Goal: Task Accomplishment & Management: Manage account settings

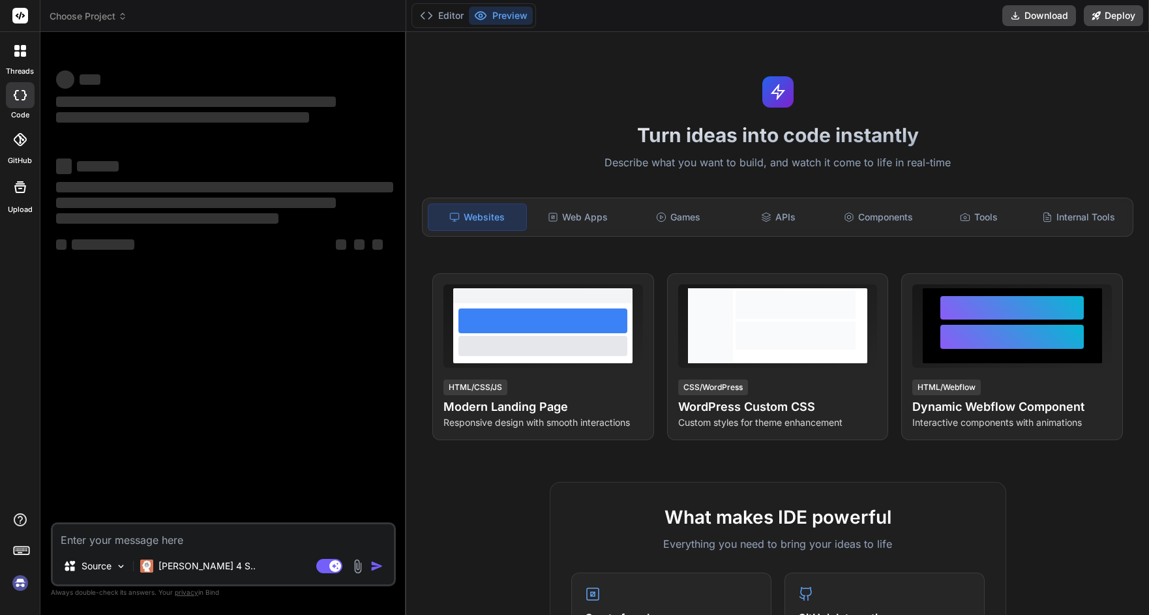
type textarea "x"
click at [147, 149] on div "‌ ‌ ‌ ‌ ‌ ‌ ‌ ‌ ‌ ‌ ‌ ‌ ‌ ‌" at bounding box center [224, 168] width 337 height 210
click at [126, 541] on textarea at bounding box center [223, 535] width 341 height 23
type textarea "i"
type textarea "x"
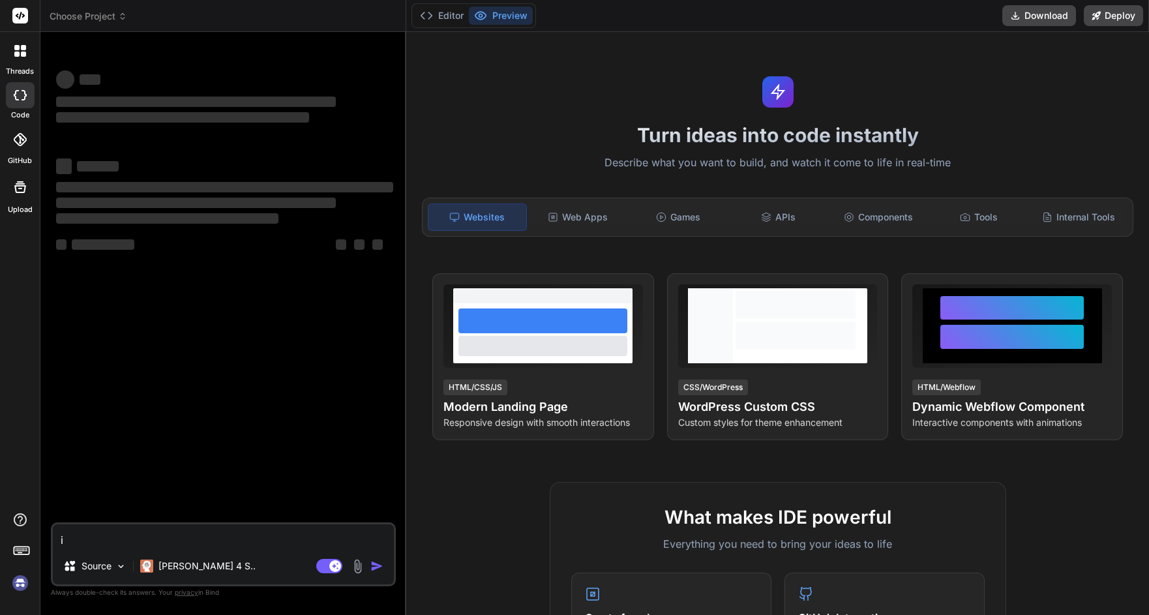
type textarea "i"
type textarea "x"
type textarea "i h"
type textarea "x"
type textarea "i ha"
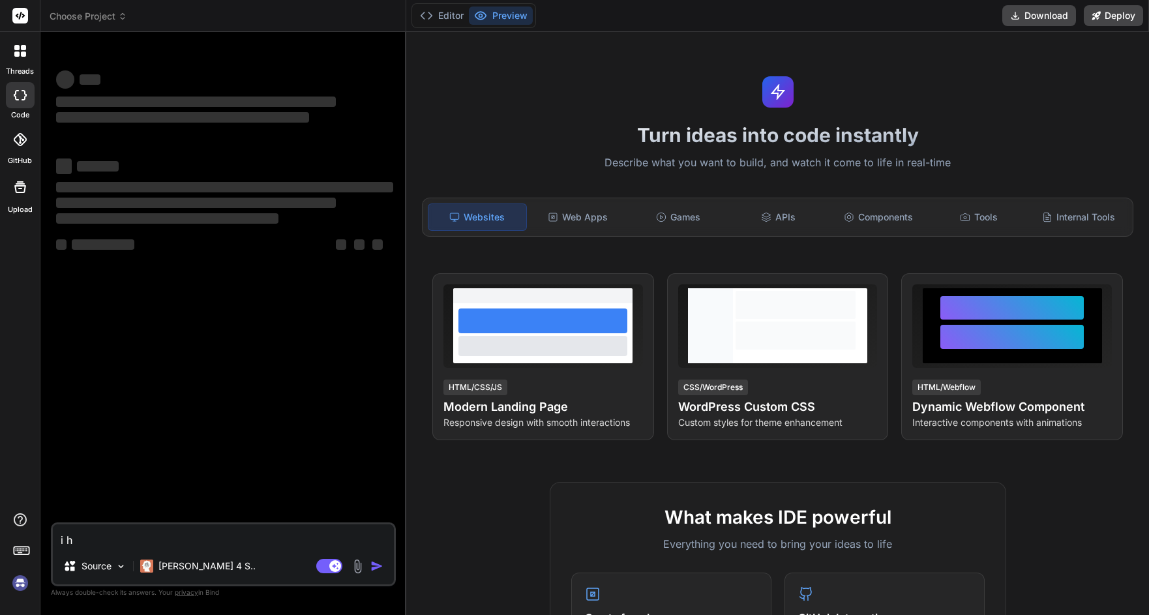
type textarea "x"
type textarea "i hav"
type textarea "x"
type textarea "i have"
type textarea "x"
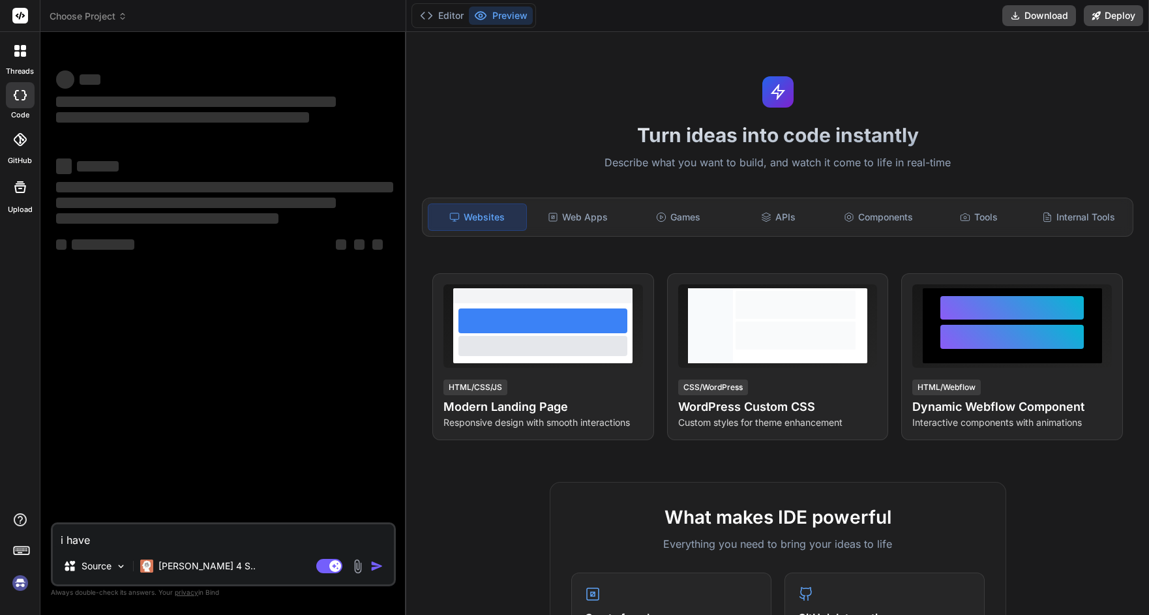
type textarea "i have"
type textarea "x"
type textarea "i have a"
type textarea "x"
type textarea "i have a"
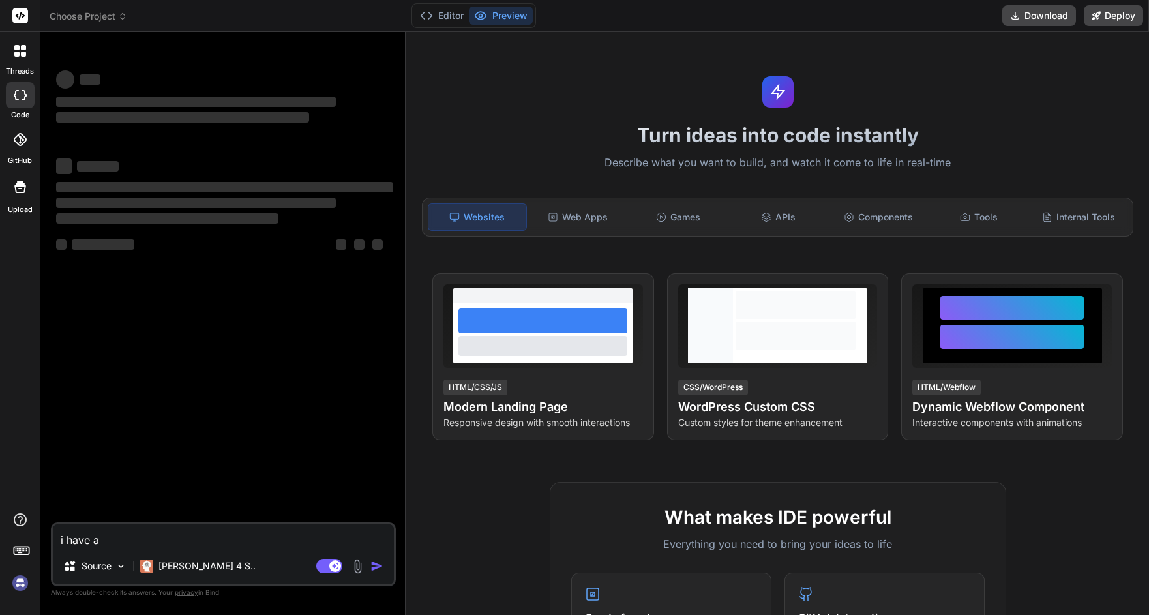
type textarea "x"
type textarea "i have a b"
type textarea "x"
type textarea "i have a bi"
type textarea "x"
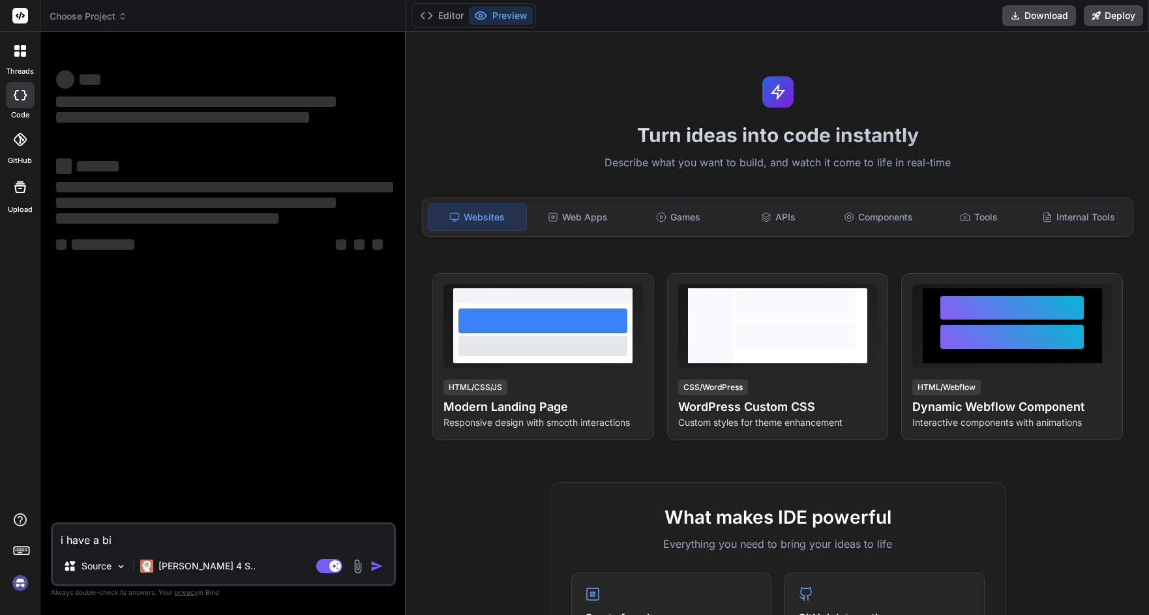
type textarea "i have a big"
type textarea "x"
type textarea "i have a big"
type textarea "x"
type textarea "i have a big p"
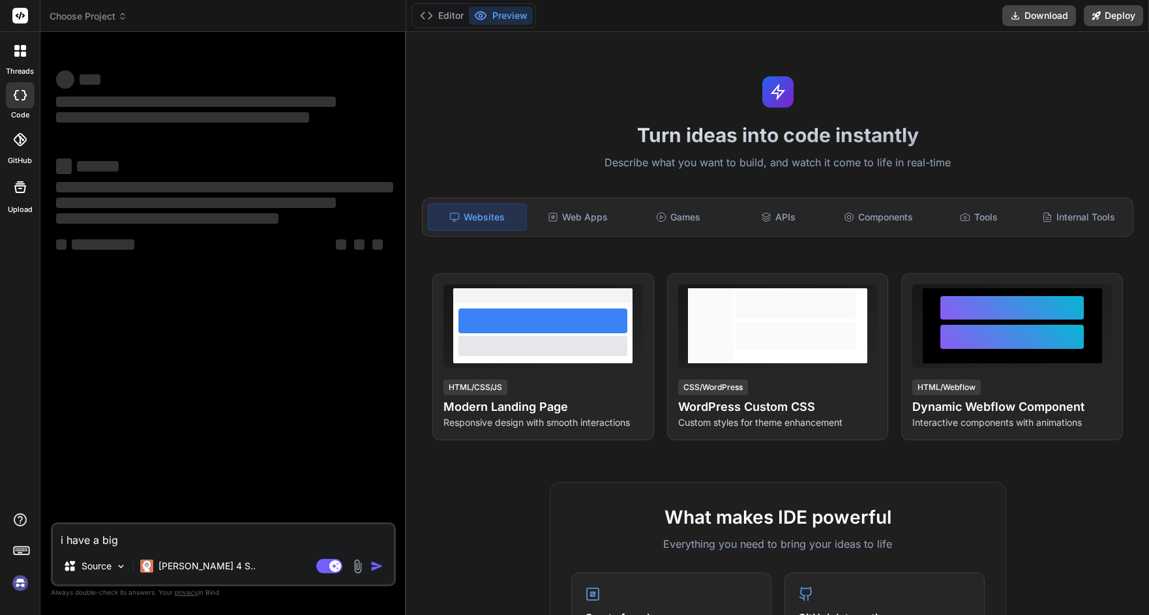
type textarea "x"
type textarea "i have a big py"
type textarea "x"
type textarea "i have a big pyt"
type textarea "x"
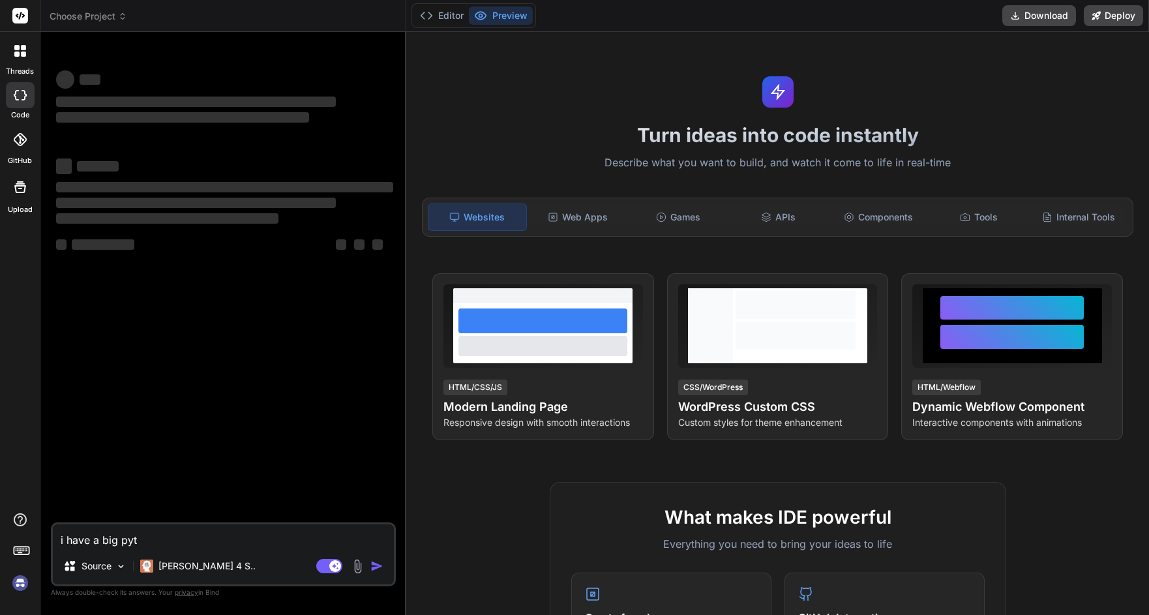
type textarea "i have a big pyth"
type textarea "x"
type textarea "i have a big pytho"
type textarea "x"
type textarea "i have a big python"
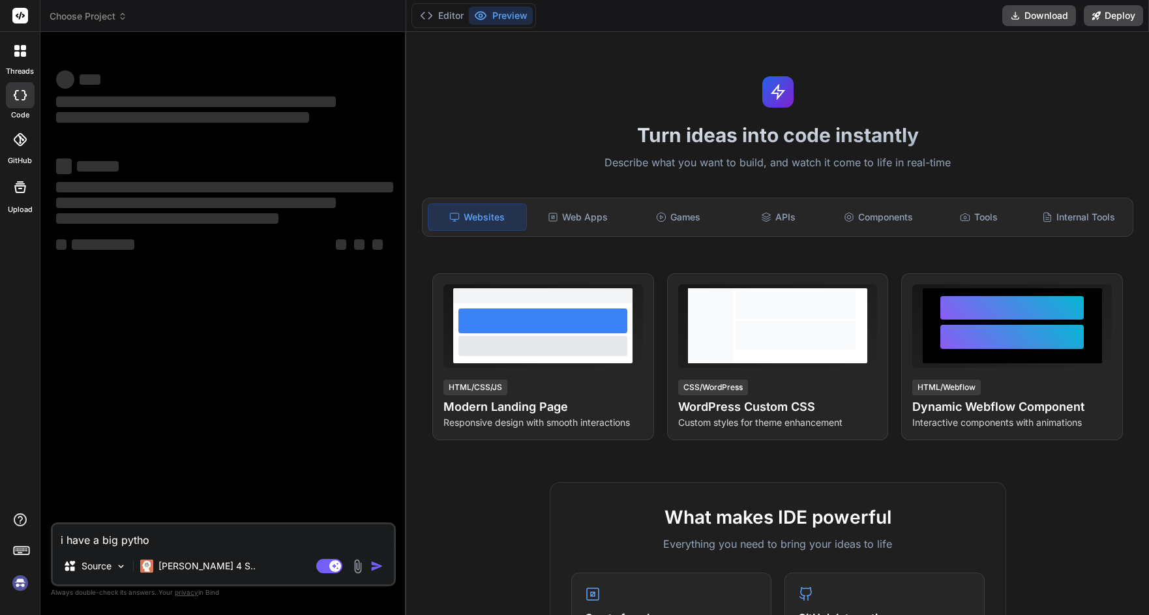
type textarea "x"
type textarea "i have a big python"
type textarea "x"
type textarea "i have a big python p"
type textarea "x"
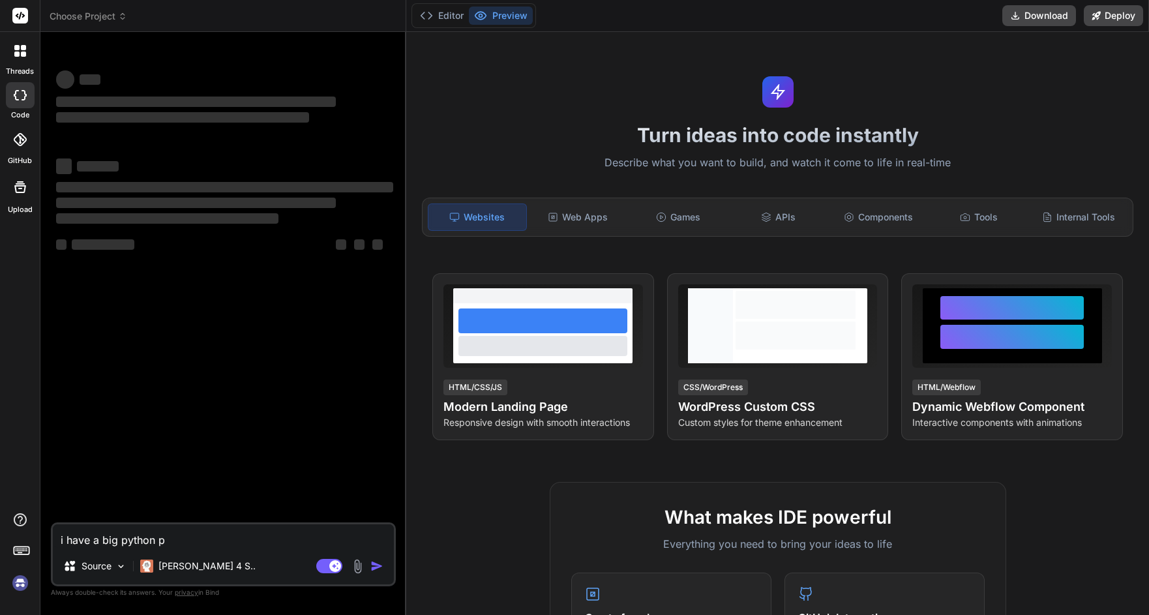
type textarea "i have a big python pr"
type textarea "x"
type textarea "i have a big python pro"
type textarea "x"
type textarea "i have a big python proj"
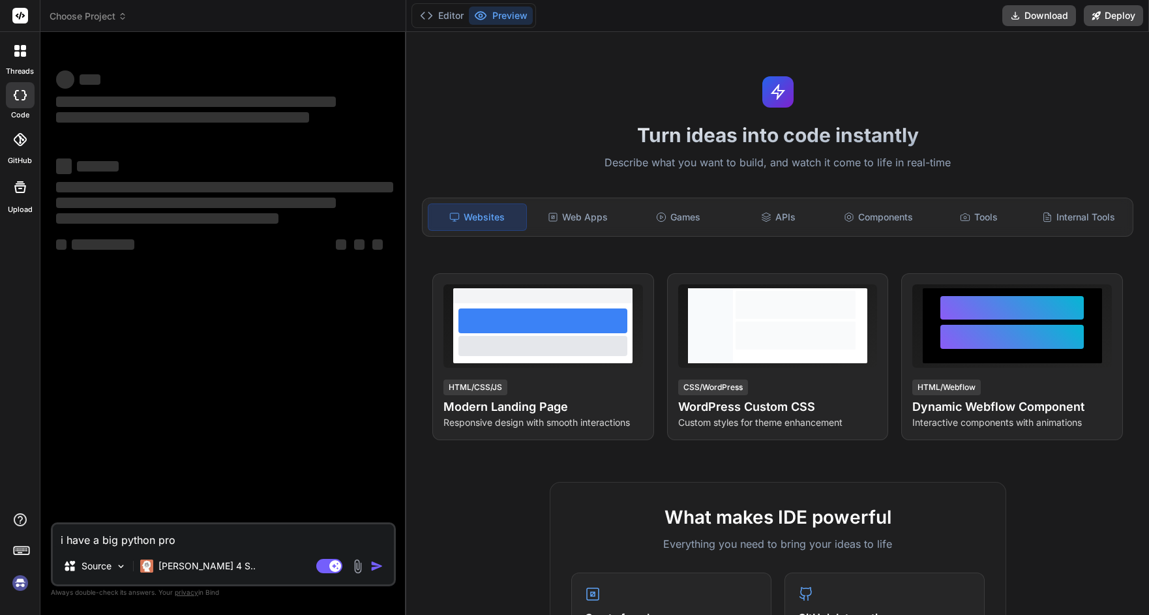
type textarea "x"
type textarea "i have a big python proje"
type textarea "x"
type textarea "i have a big python projec"
type textarea "x"
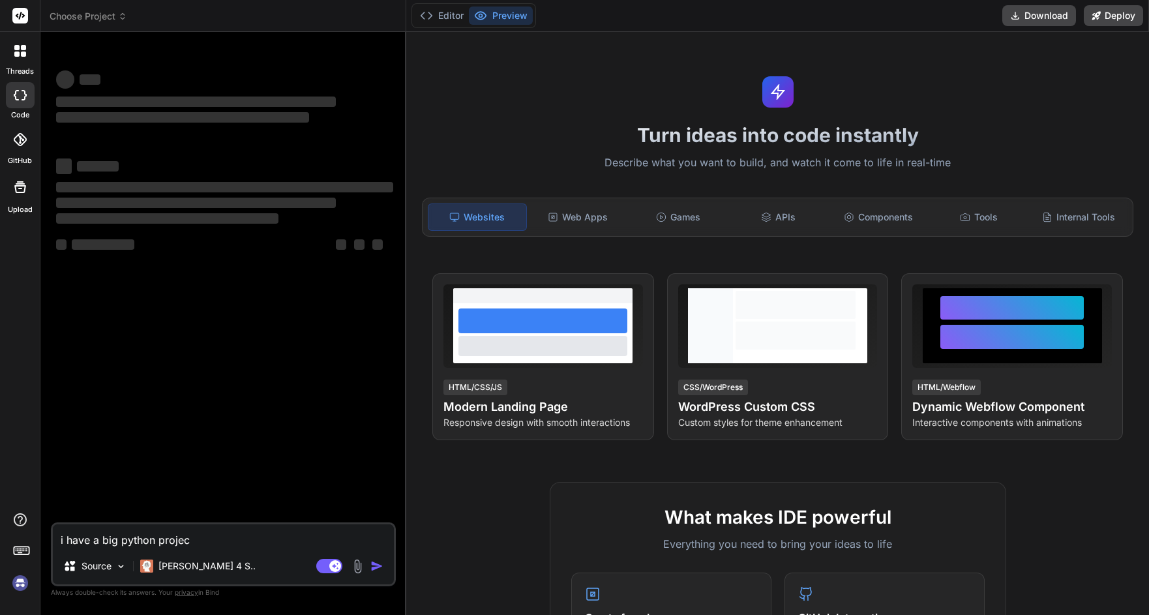
type textarea "i have a big python project"
type textarea "x"
type textarea "i have a big python project,"
type textarea "x"
type textarea "i have a big python project,"
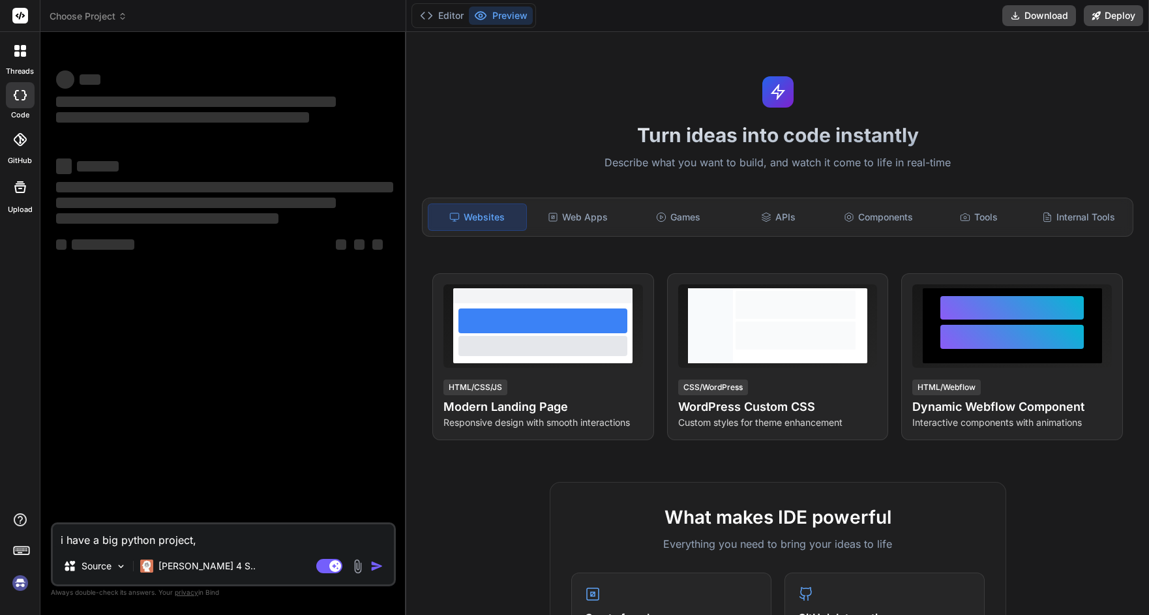
type textarea "x"
type textarea "i have a big python project, i"
type textarea "x"
type textarea "i have a big python project, it"
type textarea "x"
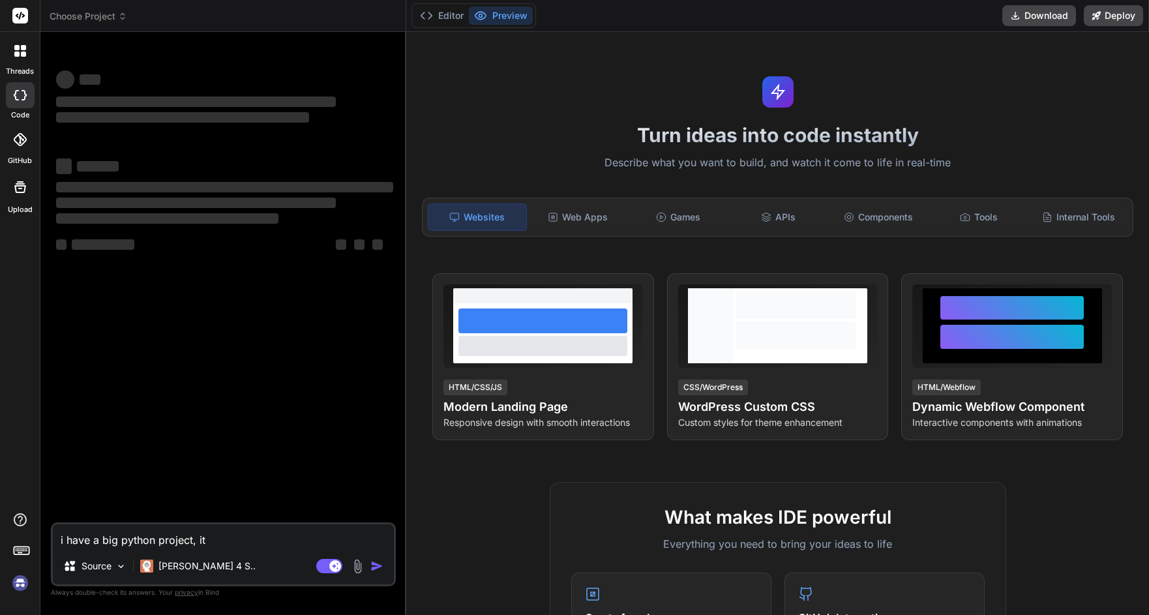
type textarea "i have a big python project, its"
type textarea "x"
type textarea "i have a big python project, its"
type textarea "x"
type textarea "i have a big python project, its l"
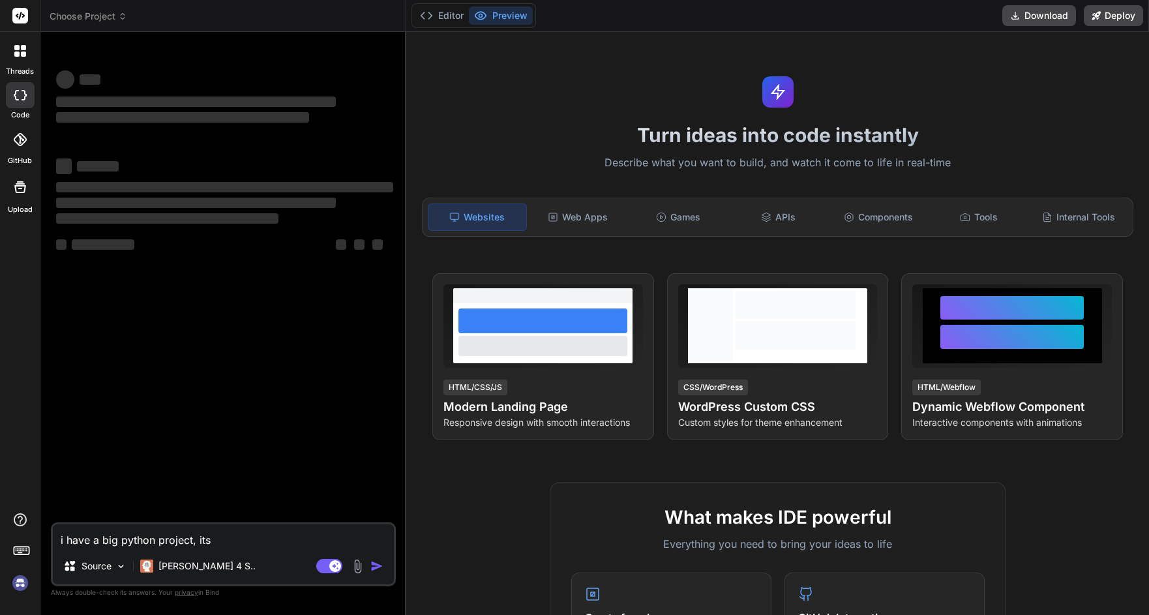
type textarea "x"
type textarea "i have a big python project, its li"
type textarea "x"
type textarea "i have a big python project, its liv"
type textarea "x"
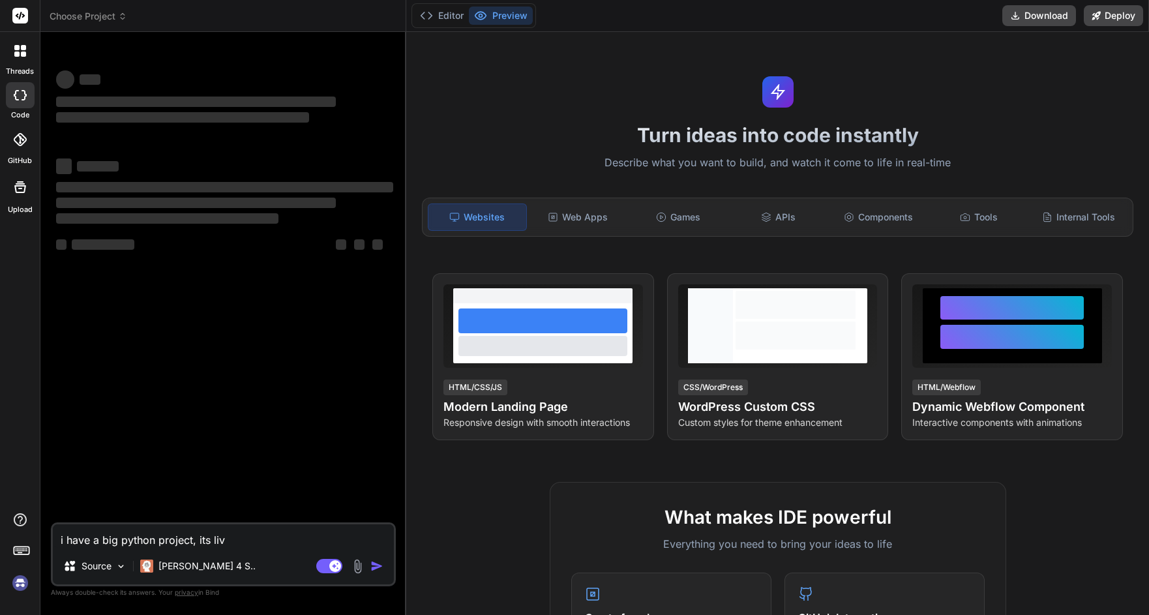
type textarea "i have a big python project, its livi"
type textarea "x"
type textarea "i have a big python project, its livin"
type textarea "x"
type textarea "i have a big python project, its living"
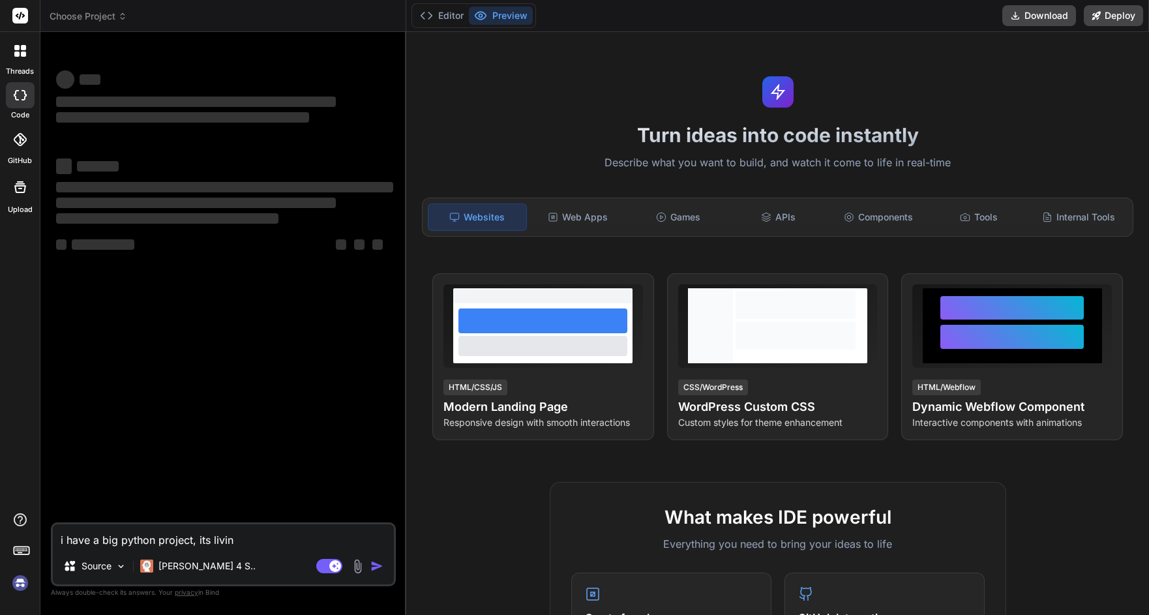
type textarea "x"
type textarea "i have a big python project, its living"
type textarea "x"
type textarea "i have a big python project, its living o"
type textarea "x"
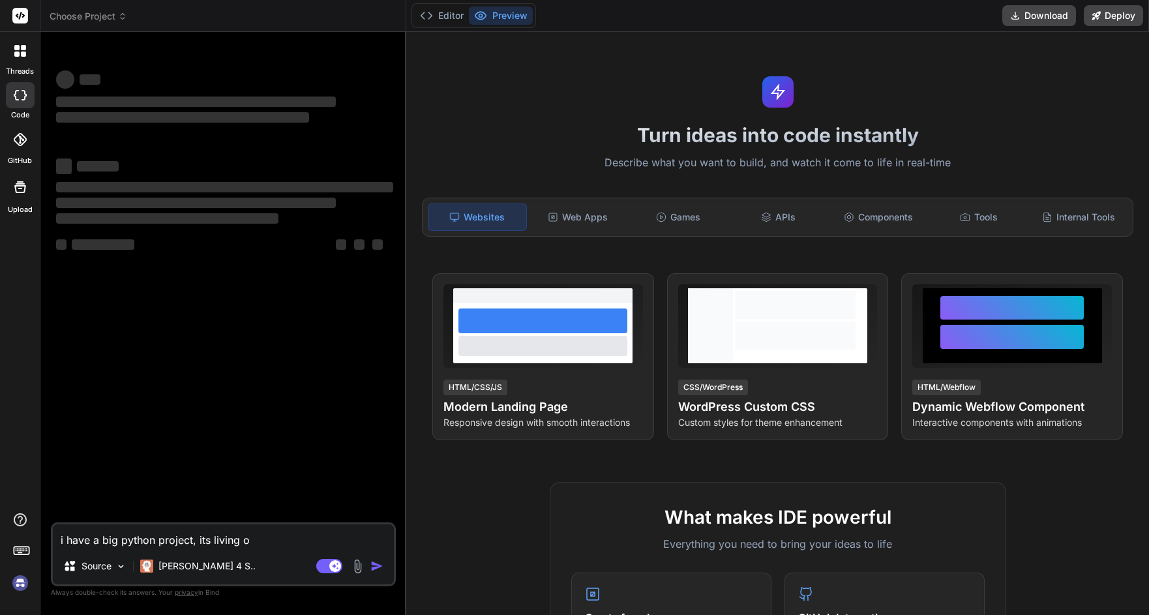
type textarea "i have a big python project, its living on"
type textarea "x"
type textarea "i have a big python project, its living on"
type textarea "x"
type textarea "i have a big python project, its living on g"
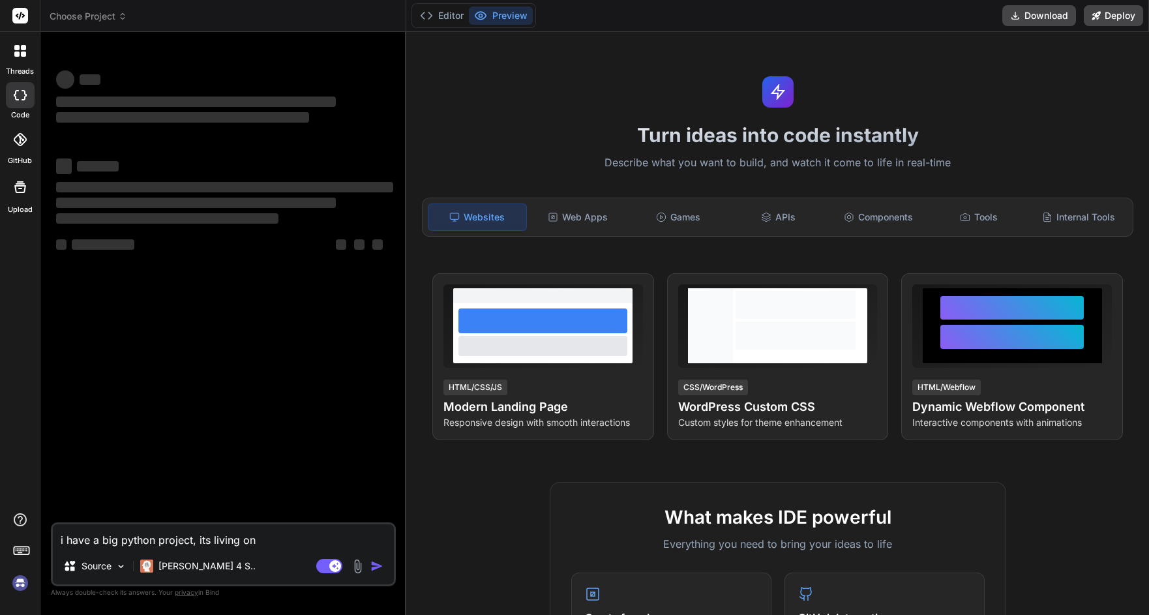
type textarea "x"
type textarea "i have a big python project, its living on gi"
type textarea "x"
type textarea "i have a big python project, its living on git"
type textarea "x"
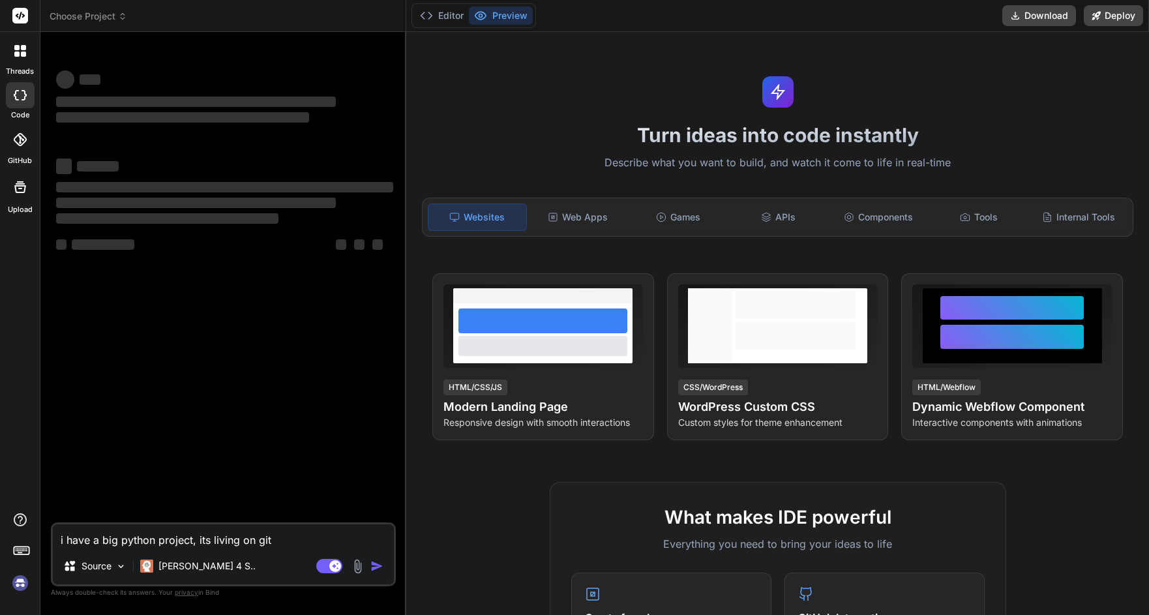
type textarea "i have a big python project, its living on gith"
type textarea "x"
type textarea "i have a big python project, its living on githu"
type textarea "x"
type textarea "i have a big python project, its living on github"
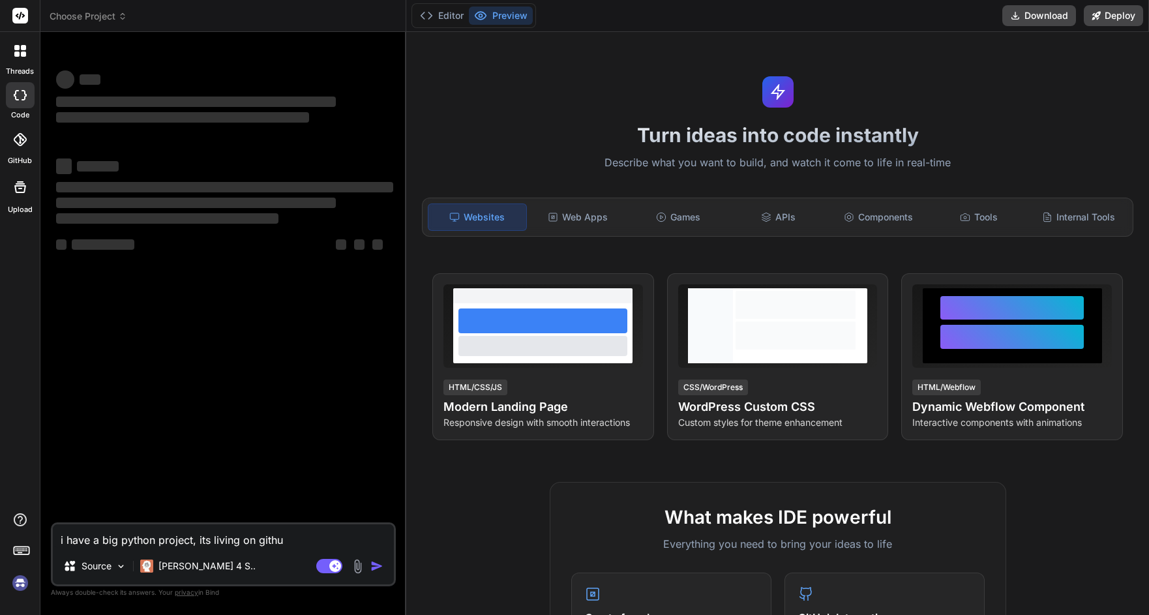
type textarea "x"
type textarea "i have a big python project, its living on github."
type textarea "x"
type textarea "i have a big python project, its living on github."
type textarea "x"
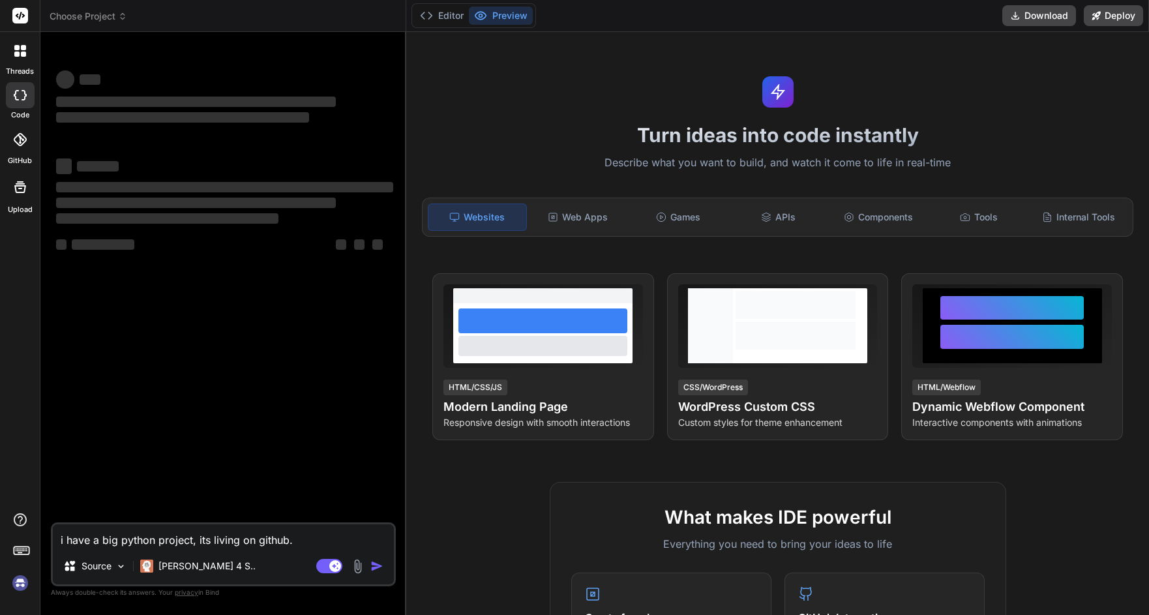
type textarea "i have a big python project, its living on github. I"
type textarea "x"
type textarea "i have a big python project, its living on github. Is"
type textarea "x"
type textarea "i have a big python project, its living on github. Is"
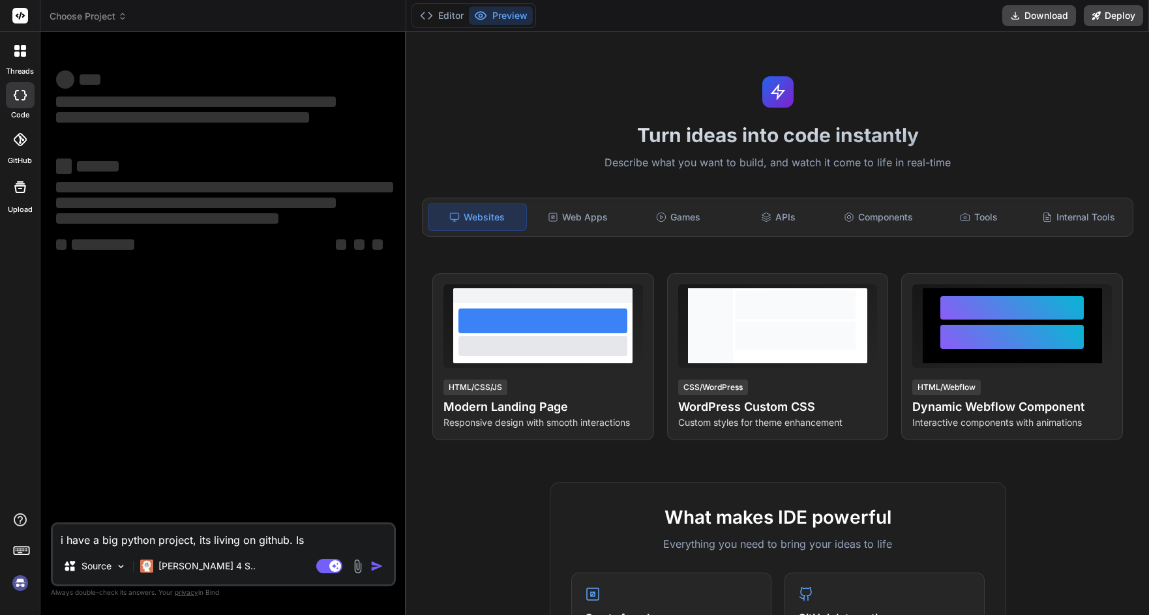
type textarea "x"
type textarea "i have a big python project, its living on github. Is t"
type textarea "x"
type textarea "i have a big python project, its living on github. Is th"
type textarea "x"
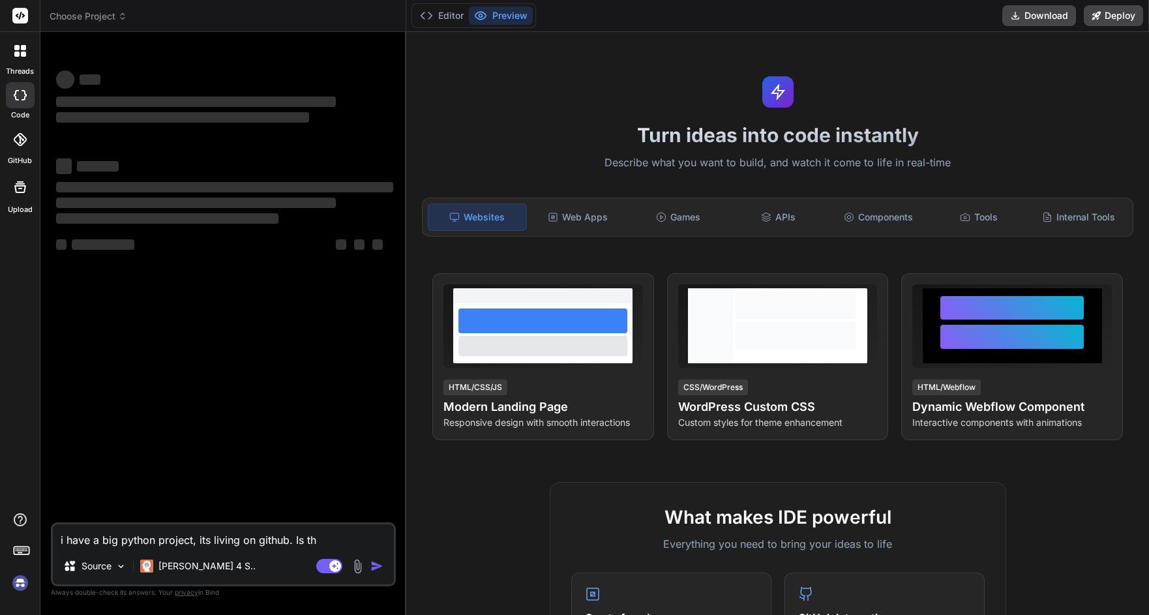
type textarea "i have a big python project, its living on github. Is thi"
type textarea "x"
type textarea "i have a big python project, its living on github. Is this"
type textarea "x"
type textarea "i have a big python project, its living on github. Is this"
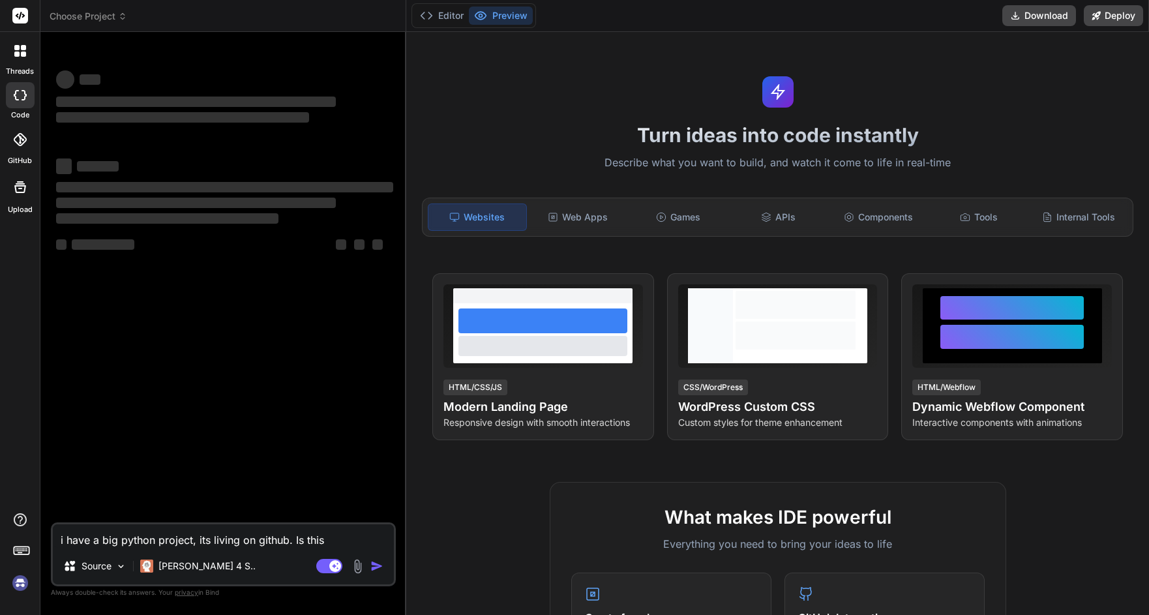
type textarea "x"
type textarea "i have a big python project, its living on github. Is this s"
type textarea "x"
type textarea "i have a big python project, its living on github. Is this so"
type textarea "x"
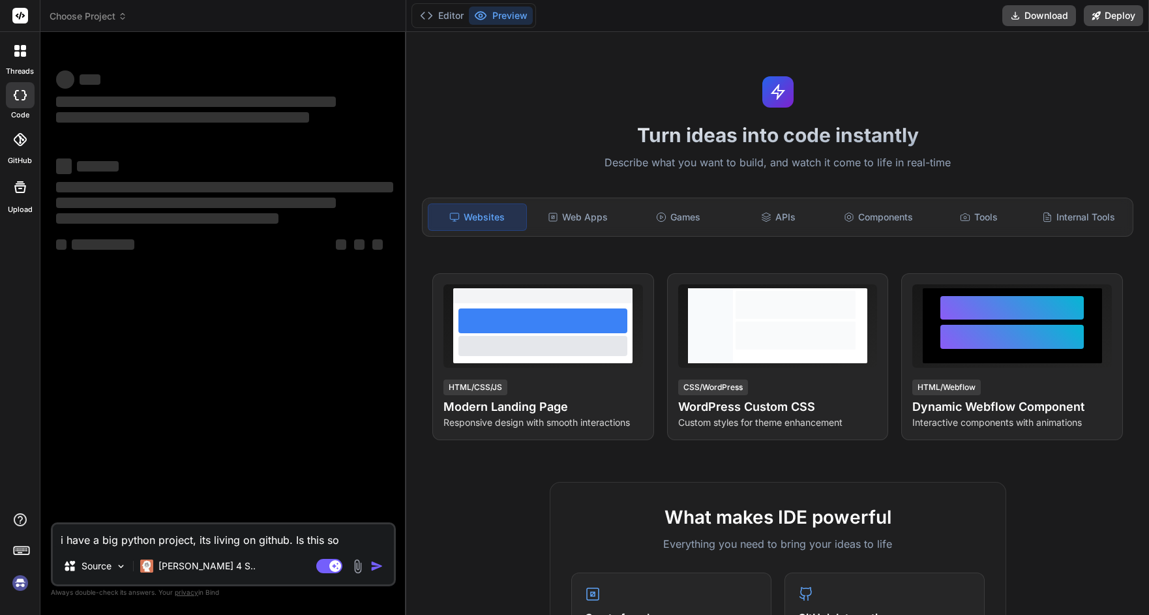
type textarea "i have a big python project, its living on github. Is this som"
type textarea "x"
type textarea "i have a big python project, its living on github. Is this some"
type textarea "x"
type textarea "i have a big python project, its living on github. Is this somet"
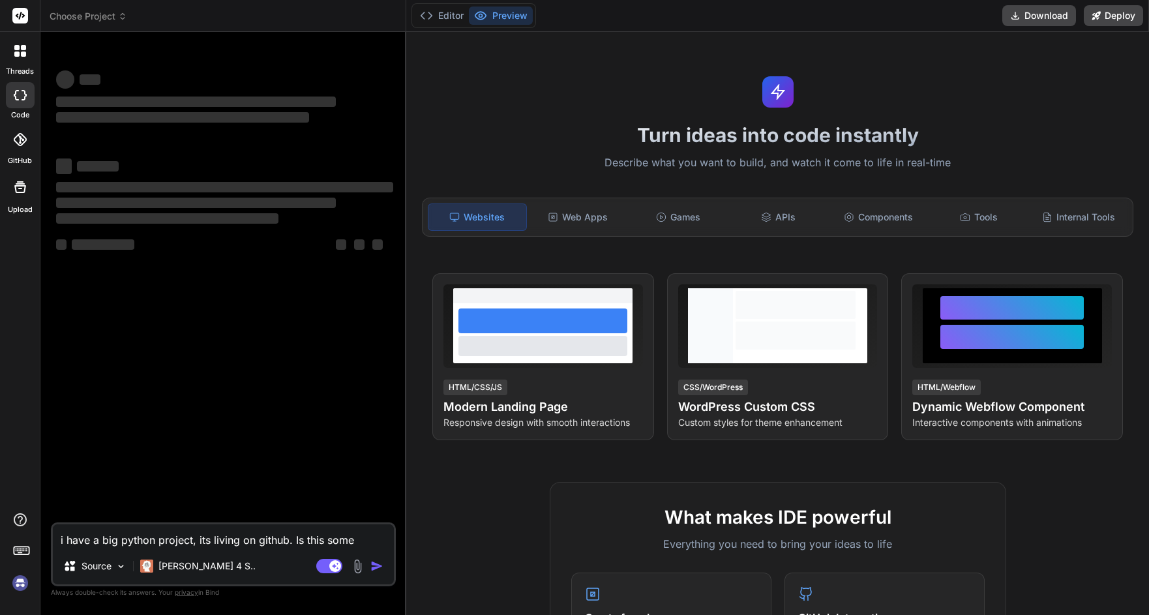
type textarea "x"
type textarea "i have a big python project, its living on github. Is this someth"
type textarea "x"
type textarea "i have a big python project, its living on github. Is this somethi"
type textarea "x"
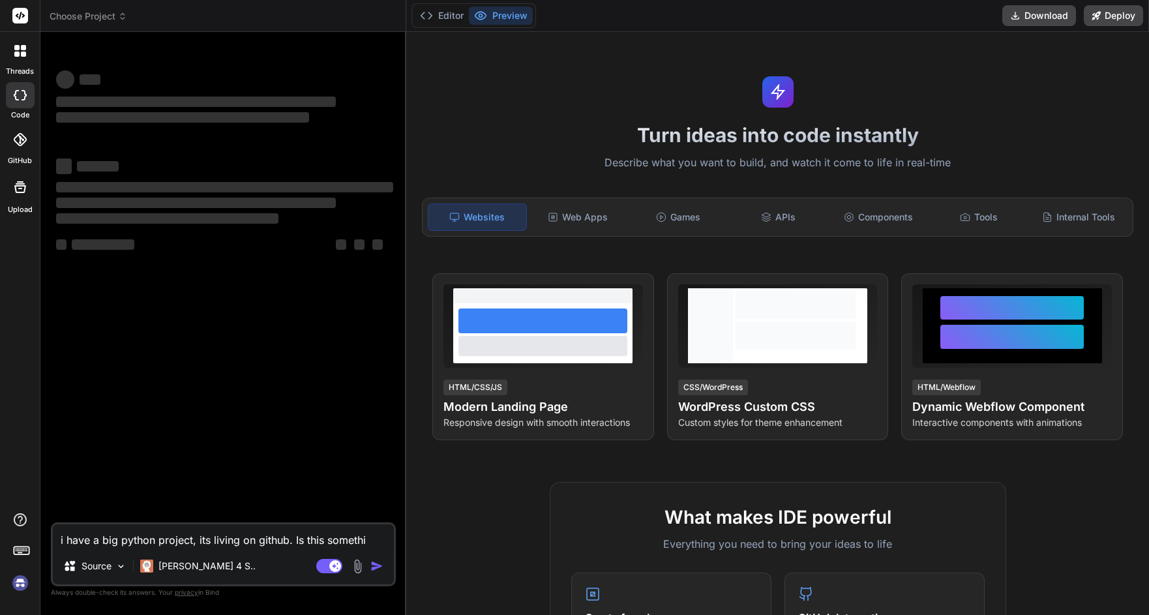
type textarea "i have a big python project, its living on github. Is this somethin"
type textarea "x"
type textarea "i have a big python project, its living on github. Is this something"
type textarea "x"
type textarea "i have a big python project, its living on github. Is this something"
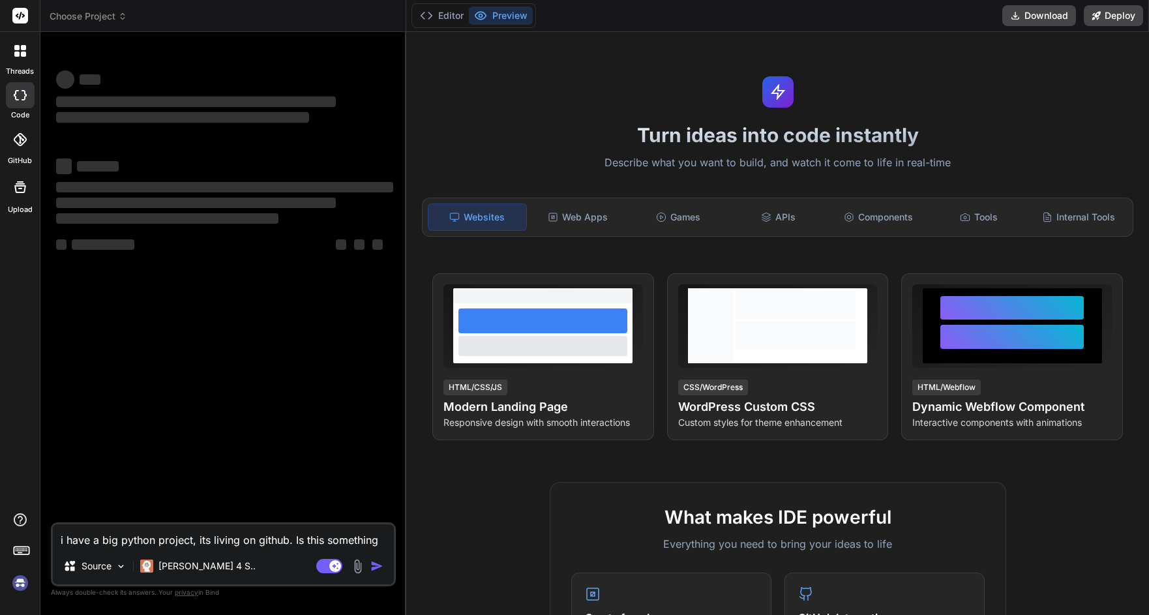
type textarea "x"
type textarea "i have a big python project, its living on github. Is this something y"
type textarea "x"
type textarea "i have a big python project, its living on github. Is this something yo"
type textarea "x"
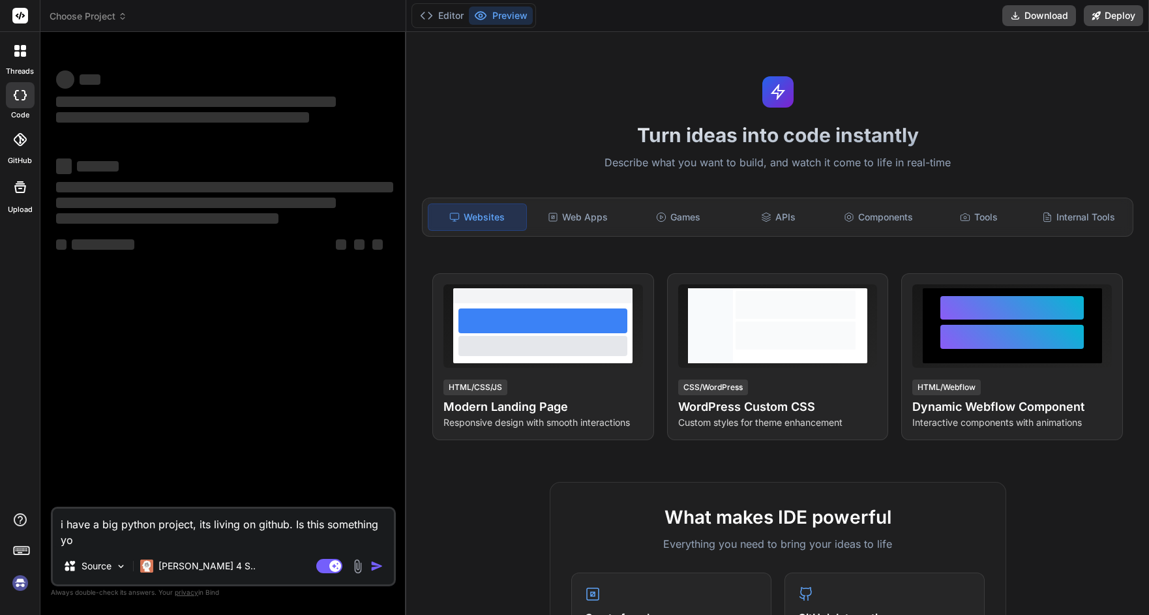
type textarea "i have a big python project, its living on github. Is this something you"
type textarea "x"
type textarea "i have a big python project, its living on github. Is this something you"
type textarea "x"
type textarea "i have a big python project, its living on github. Is this something you c"
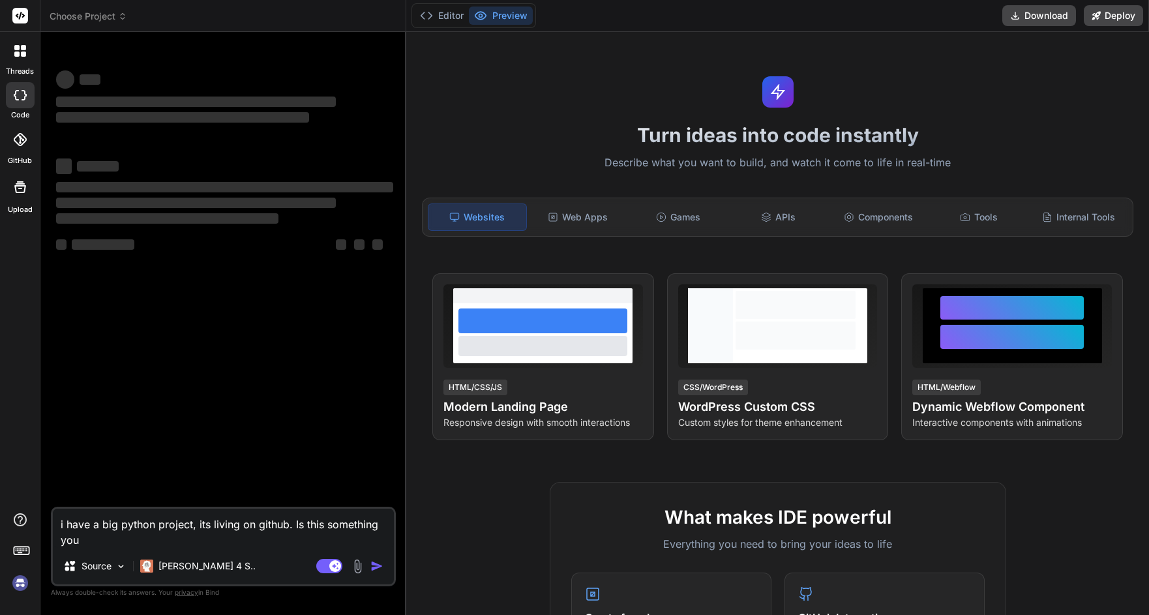
type textarea "x"
type textarea "i have a big python project, its living on github. Is this something you ca"
type textarea "x"
type textarea "i have a big python project, its living on github. Is this something you can"
type textarea "x"
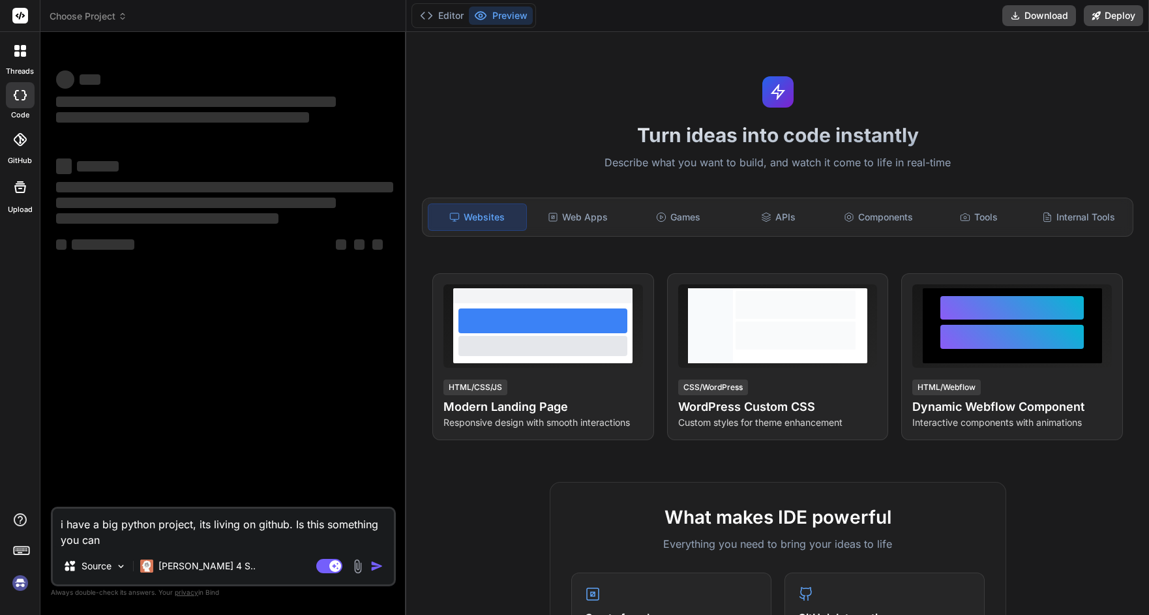
type textarea "i have a big python project, its living on github. Is this something you can"
type textarea "x"
type textarea "i have a big python project, its living on github. Is this something you can h"
type textarea "x"
type textarea "i have a big python project, its living on github. Is this something you can he"
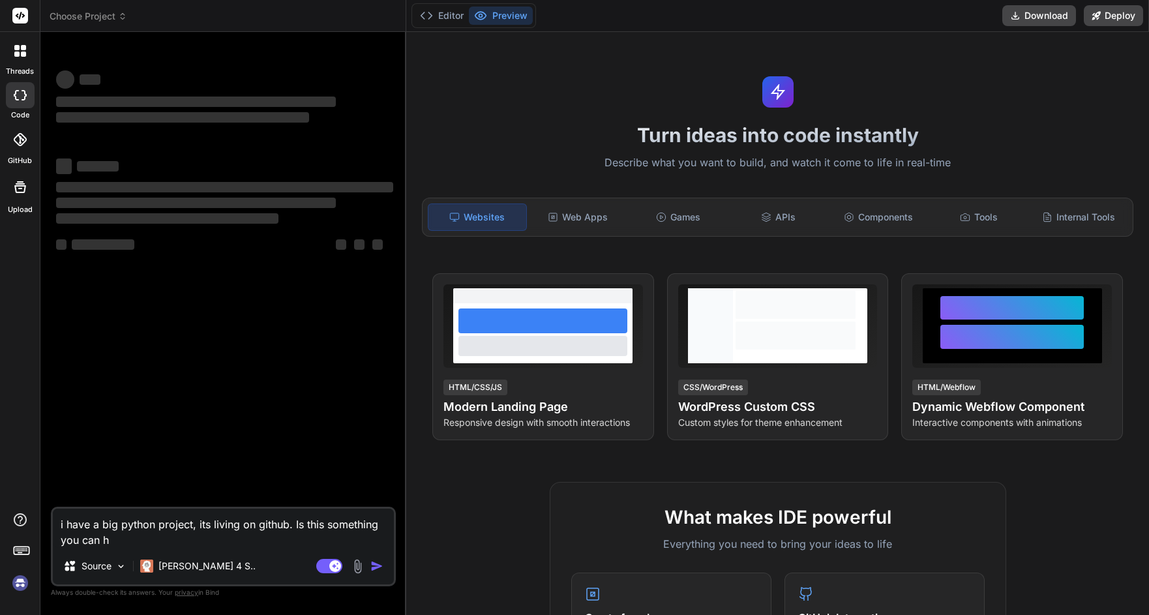
type textarea "x"
type textarea "i have a big python project, its living on github. Is this something you can hel"
type textarea "x"
type textarea "i have a big python project, its living on github. Is this something you can he…"
type textarea "x"
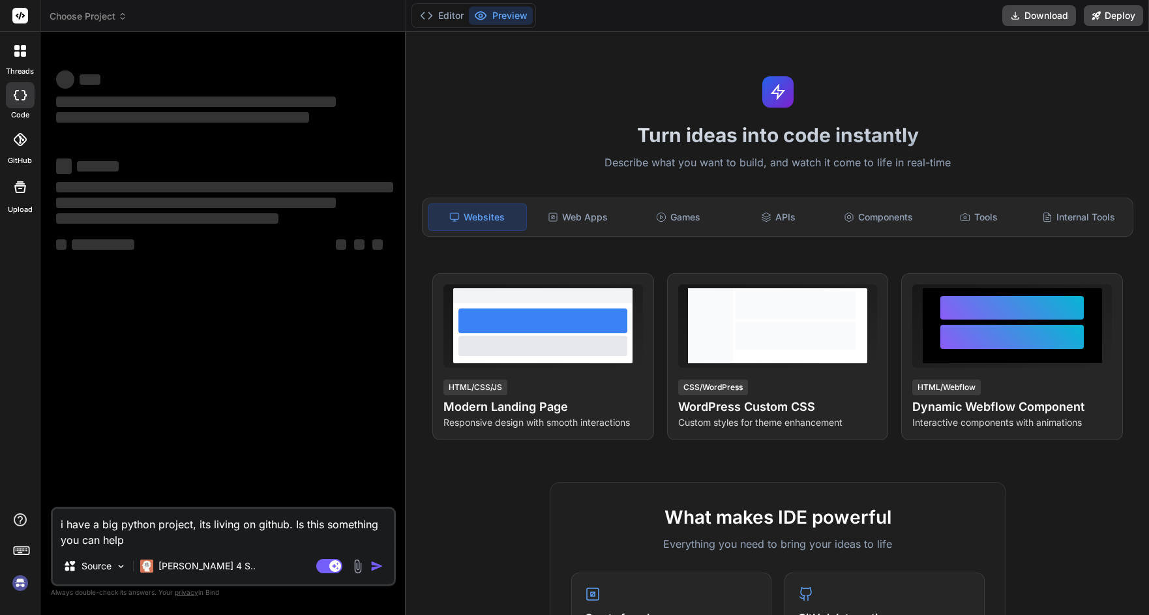
type textarea "i have a big python project, its living on github. Is this something you can he…"
type textarea "x"
type textarea "i have a big python project, its living on github. Is this something you can he…"
type textarea "x"
type textarea "i have a big python project, its living on github. Is this something you can he…"
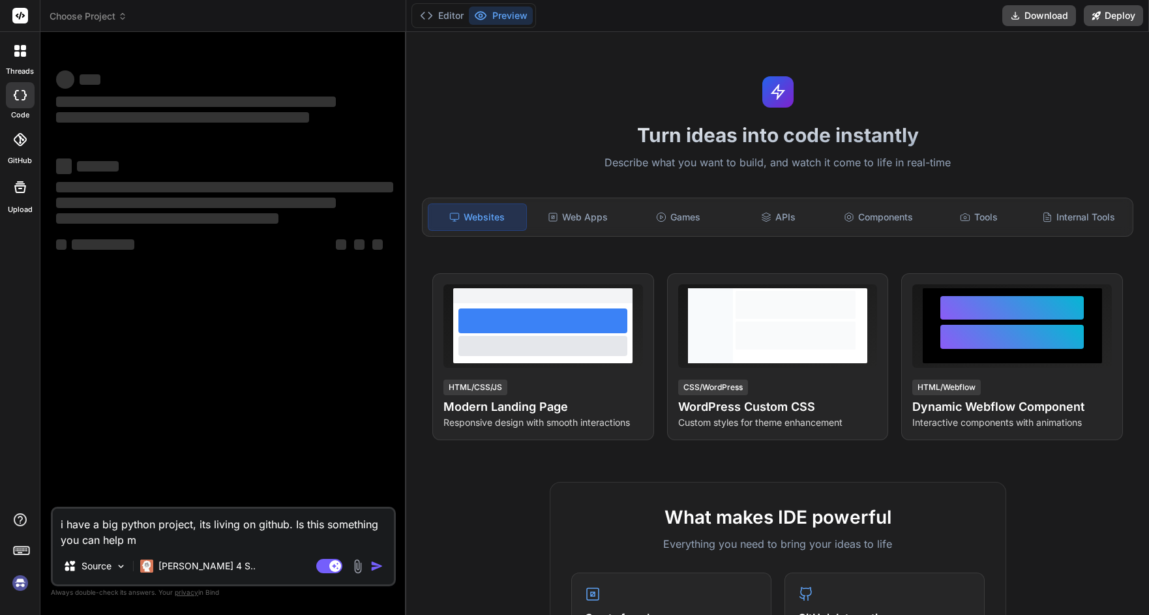
type textarea "x"
type textarea "i have a big python project, its living on github. Is this something you can he…"
type textarea "x"
type textarea "i have a big python project, its living on github. Is this something you can he…"
type textarea "x"
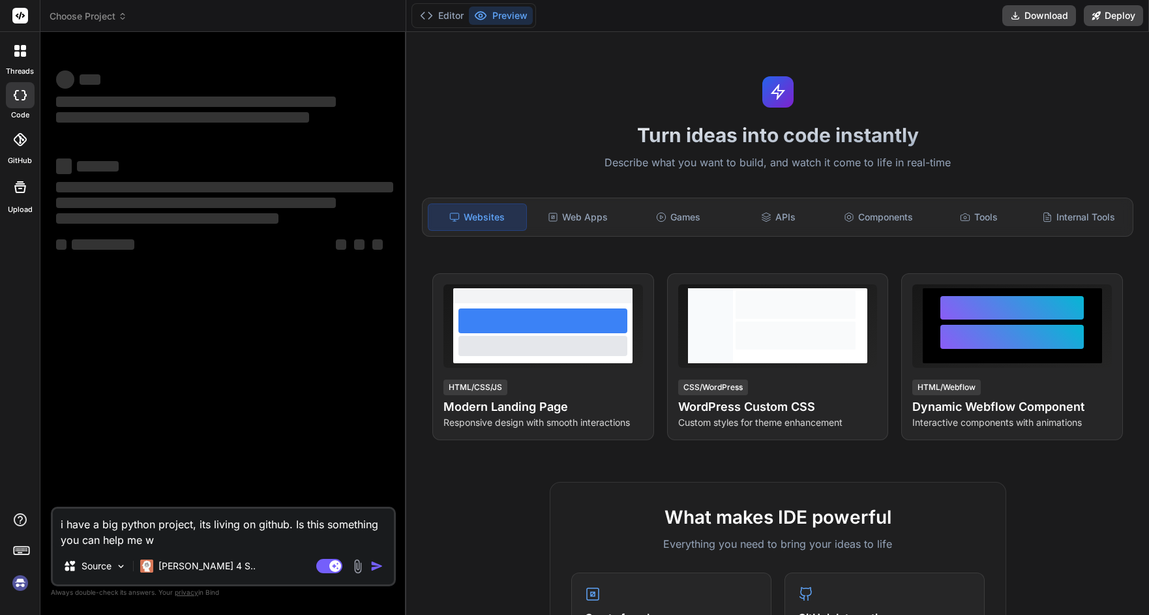
type textarea "i have a big python project, its living on github. Is this something you can he…"
type textarea "x"
type textarea "i have a big python project, its living on github. Is this something you can he…"
type textarea "x"
type textarea "i have a big python project, its living on github. Is this something you can he…"
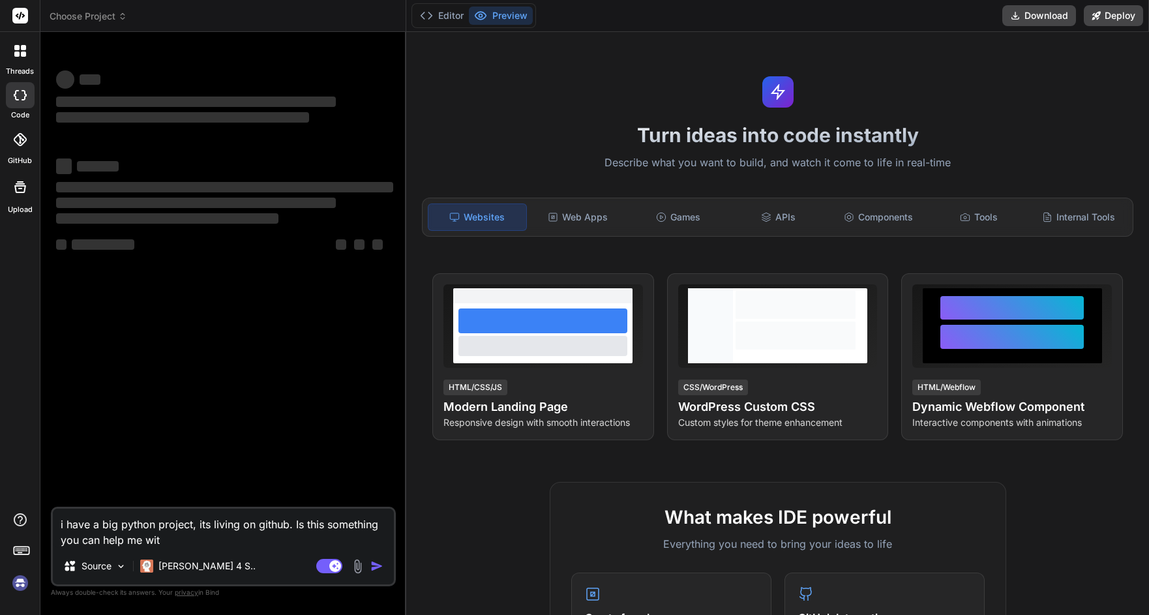
type textarea "x"
type textarea "i have a big python project, its living on github. Is this something you can he…"
click at [197, 544] on textarea "i have a big python project, its living on github. Is this something you can he…" at bounding box center [223, 528] width 341 height 39
click at [445, 14] on button "Editor" at bounding box center [442, 16] width 54 height 18
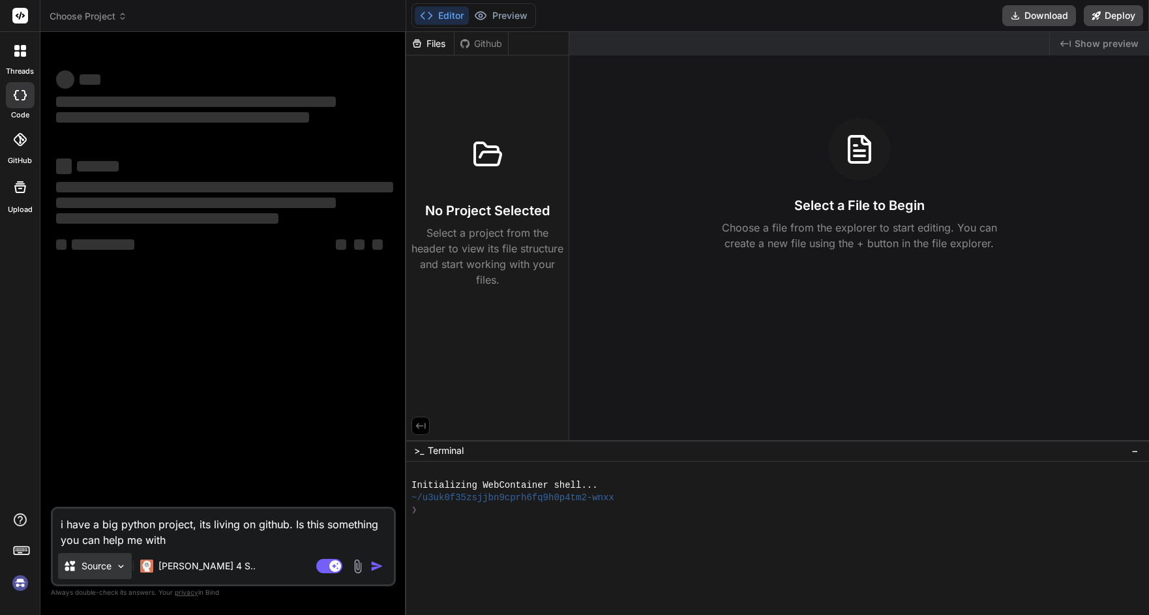
click at [106, 569] on p "Source" at bounding box center [97, 565] width 30 height 13
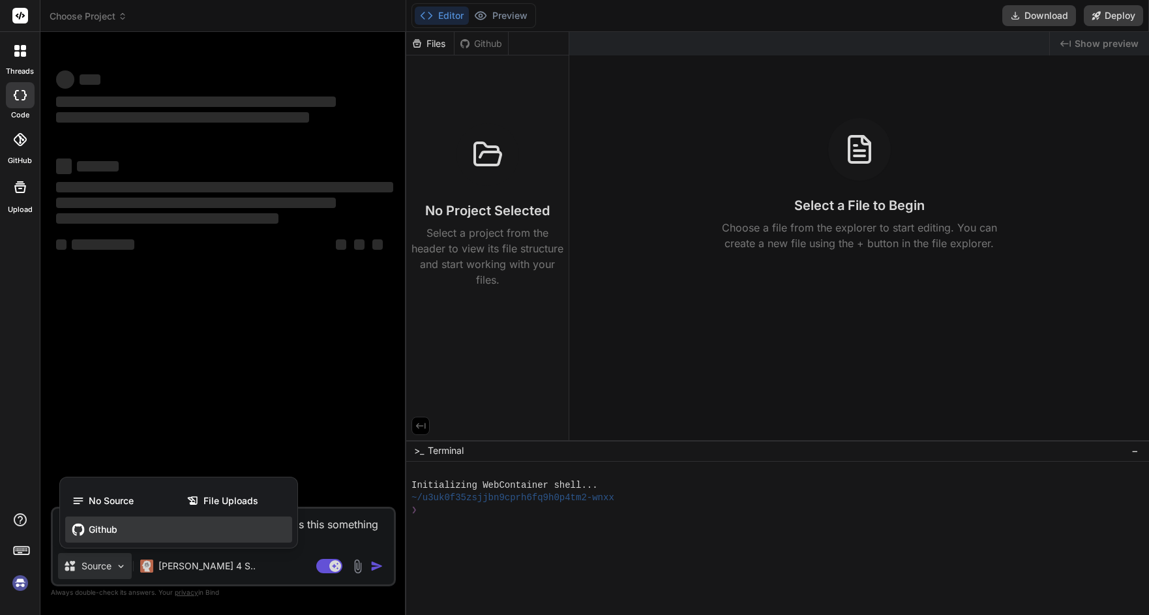
click at [96, 533] on span "Github" at bounding box center [103, 529] width 29 height 13
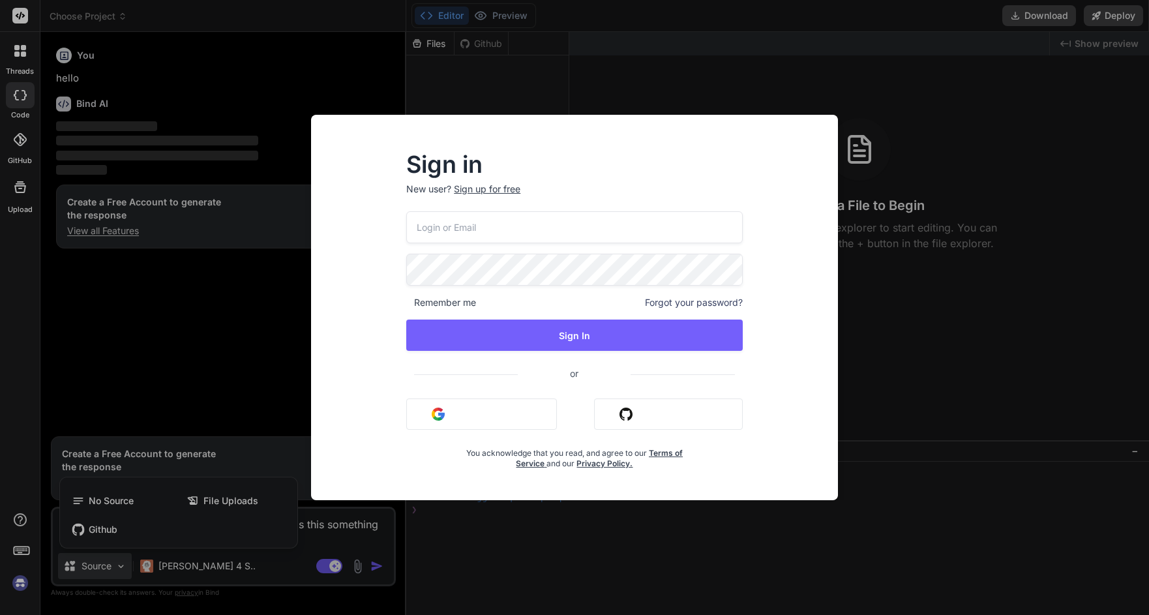
click at [627, 413] on img "button" at bounding box center [625, 414] width 13 height 13
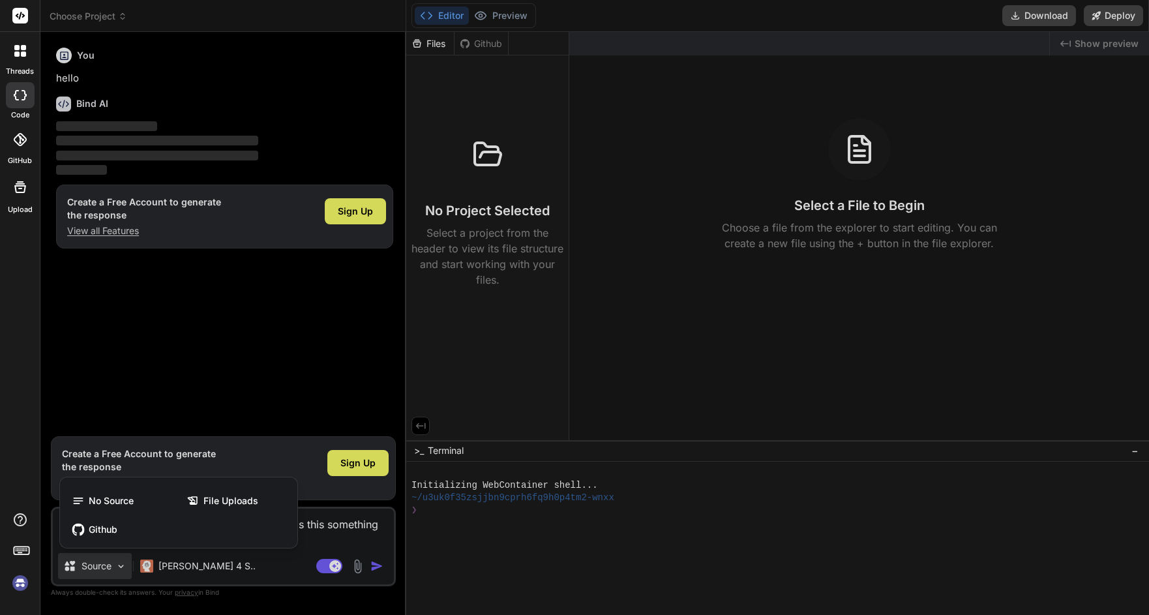
click at [357, 209] on div at bounding box center [574, 307] width 1149 height 615
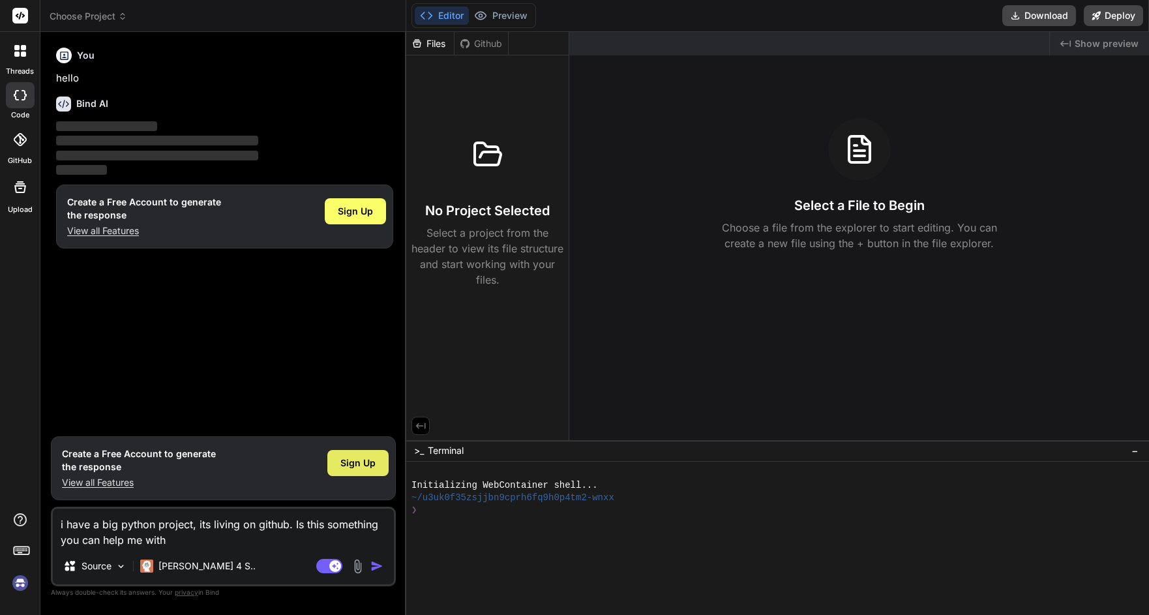
click at [345, 461] on span "Sign Up" at bounding box center [357, 462] width 35 height 13
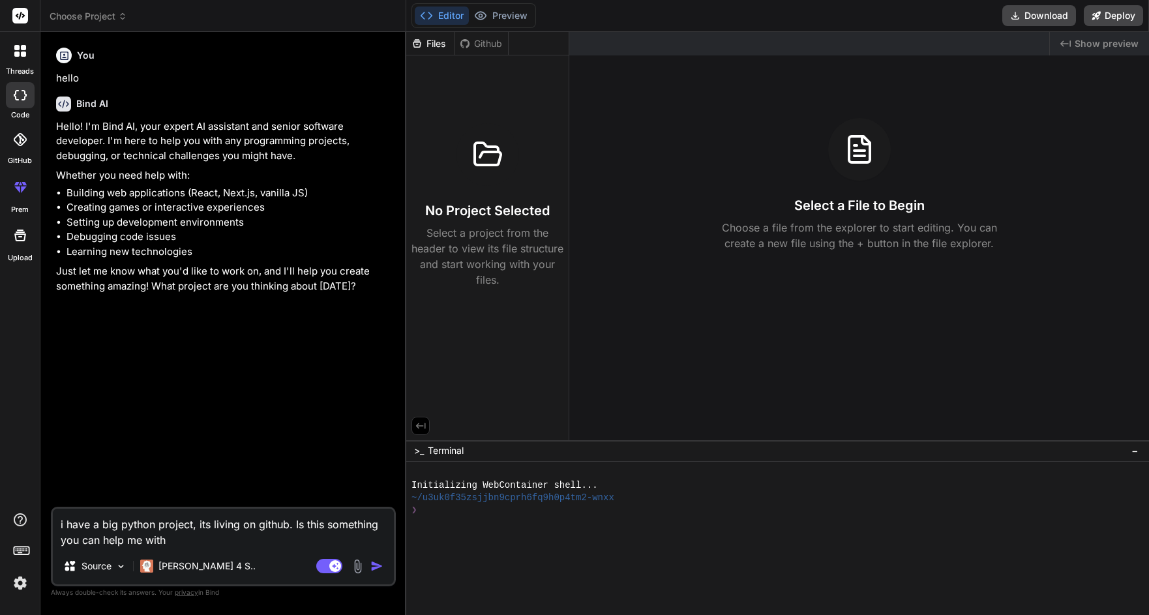
type textarea "x"
click at [19, 142] on icon at bounding box center [19, 139] width 13 height 13
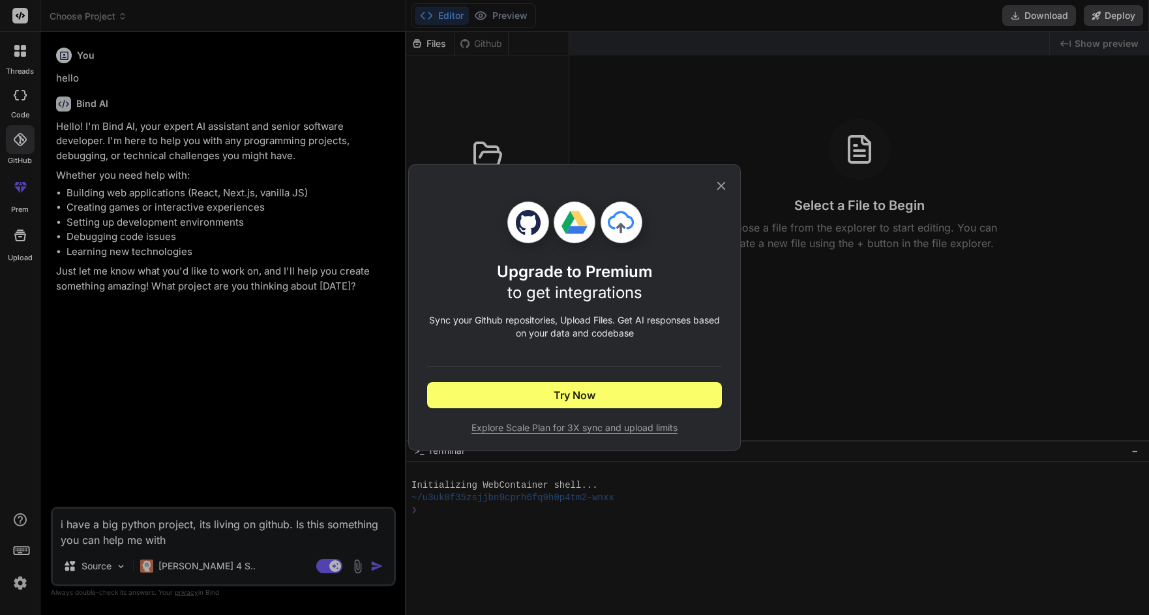
click at [528, 220] on icon at bounding box center [528, 222] width 26 height 26
click at [561, 388] on span "Try Now" at bounding box center [575, 395] width 42 height 16
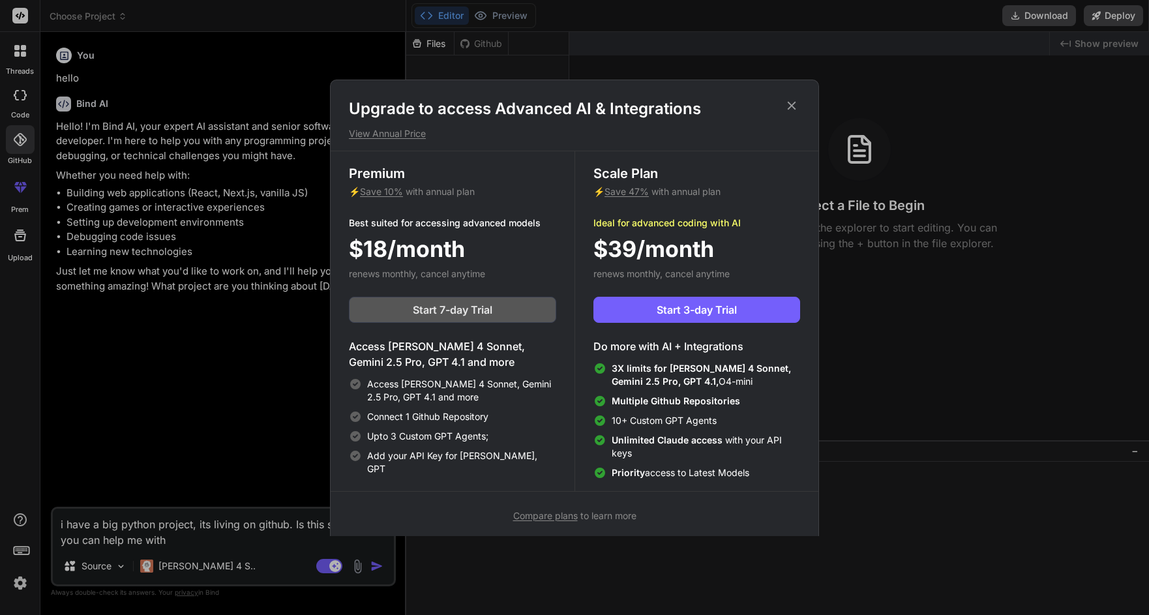
click at [449, 314] on span "Start 7-day Trial" at bounding box center [453, 310] width 80 height 16
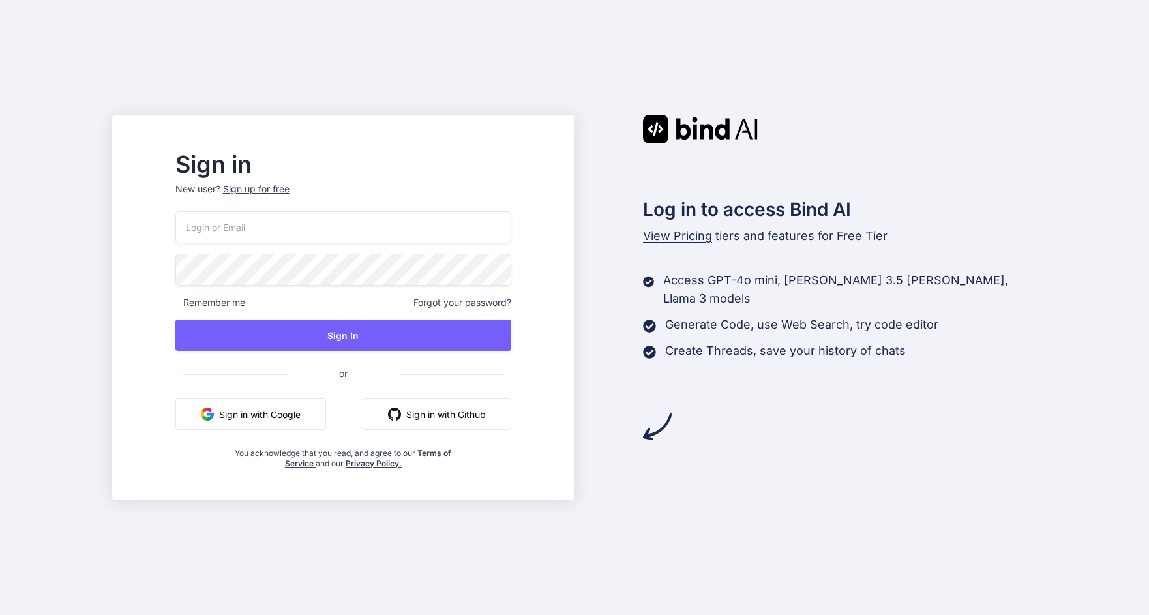
click at [258, 229] on input "email" at bounding box center [343, 227] width 336 height 32
click at [265, 415] on button "Sign in with Google" at bounding box center [250, 413] width 151 height 31
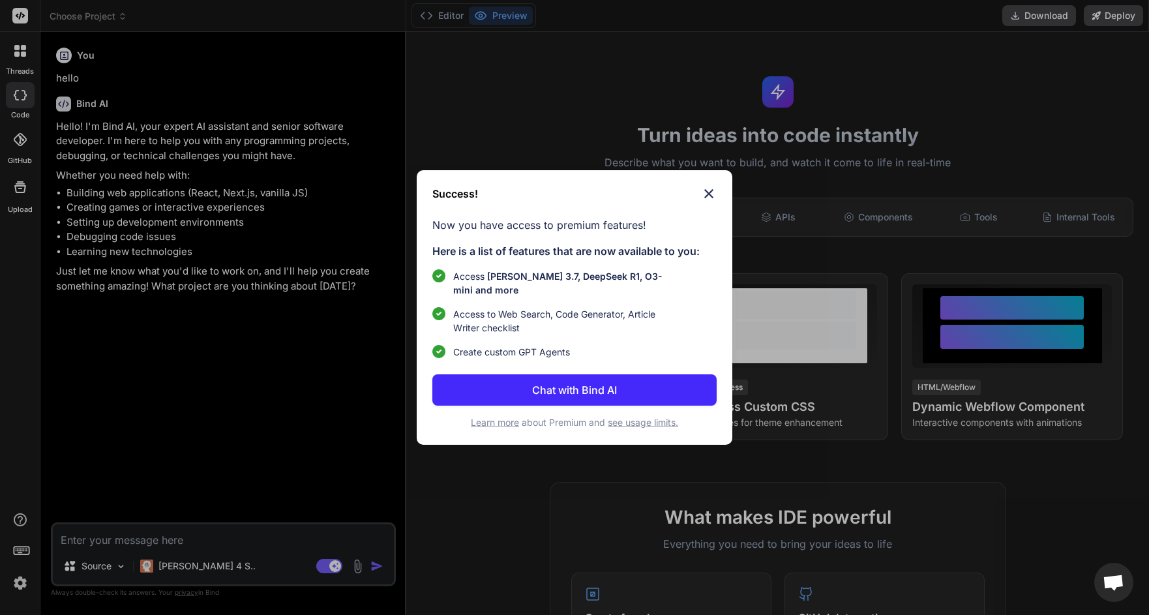
click at [714, 190] on img at bounding box center [709, 194] width 16 height 16
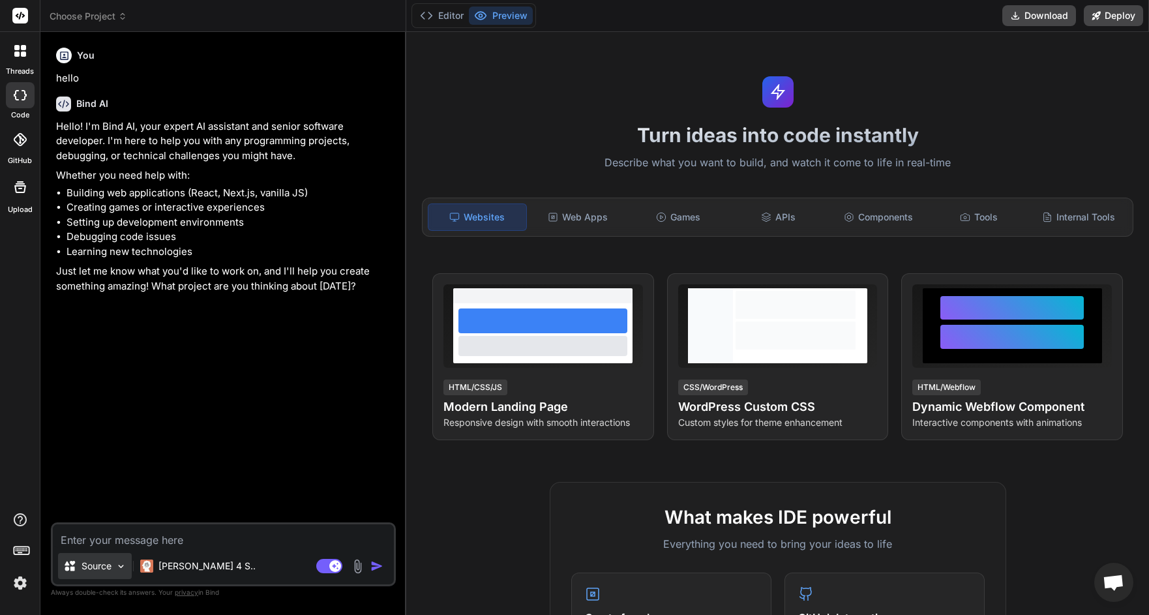
click at [91, 564] on p "Source" at bounding box center [97, 565] width 30 height 13
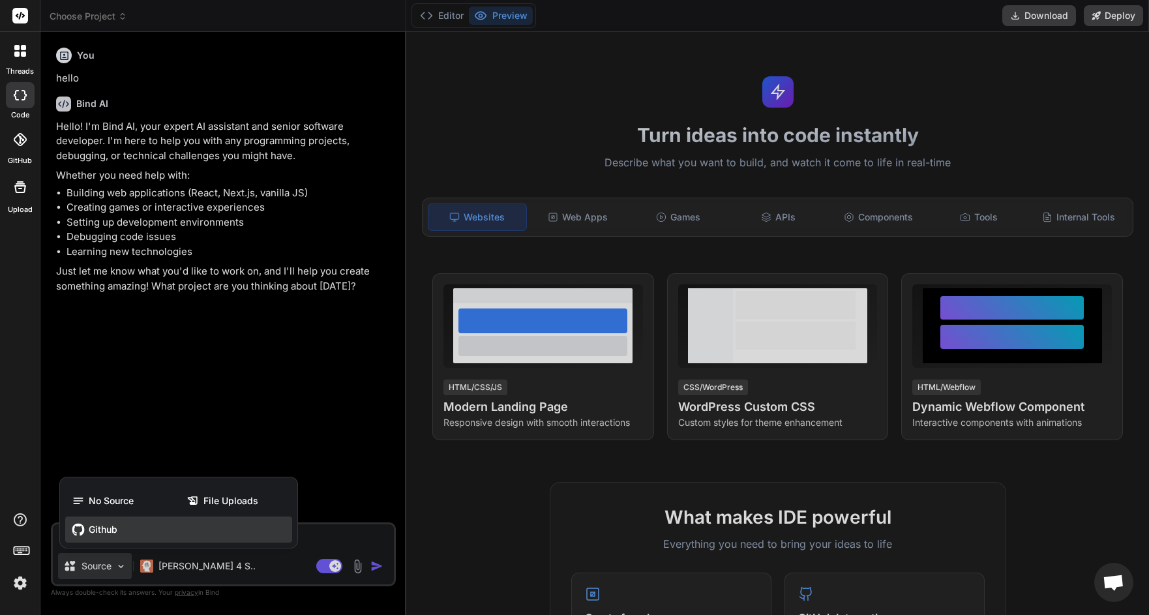
click at [98, 528] on span "Github" at bounding box center [103, 529] width 29 height 13
type textarea "x"
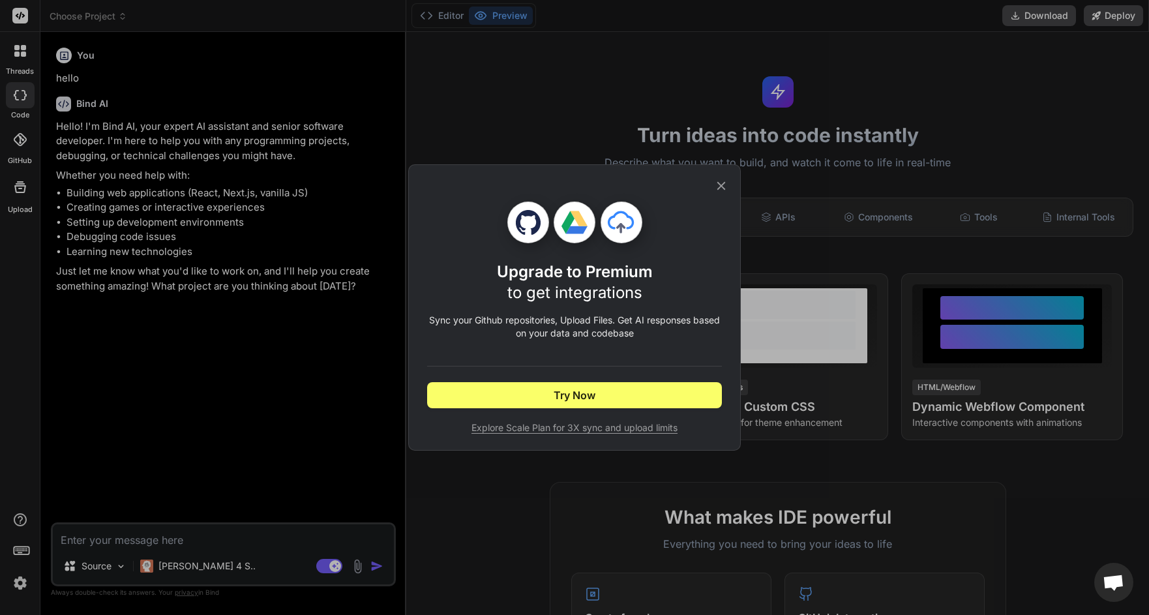
click at [181, 351] on div "Upgrade to Premium to get integrations Sync your Github repositories, Upload Fi…" at bounding box center [574, 307] width 1149 height 615
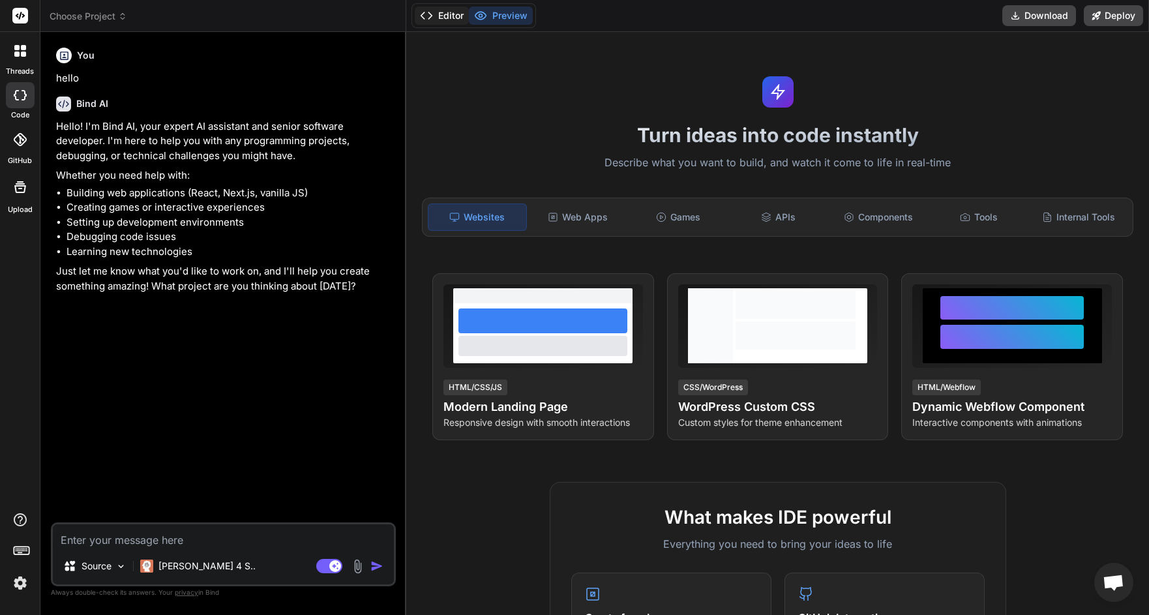
click at [453, 15] on button "Editor" at bounding box center [442, 16] width 54 height 18
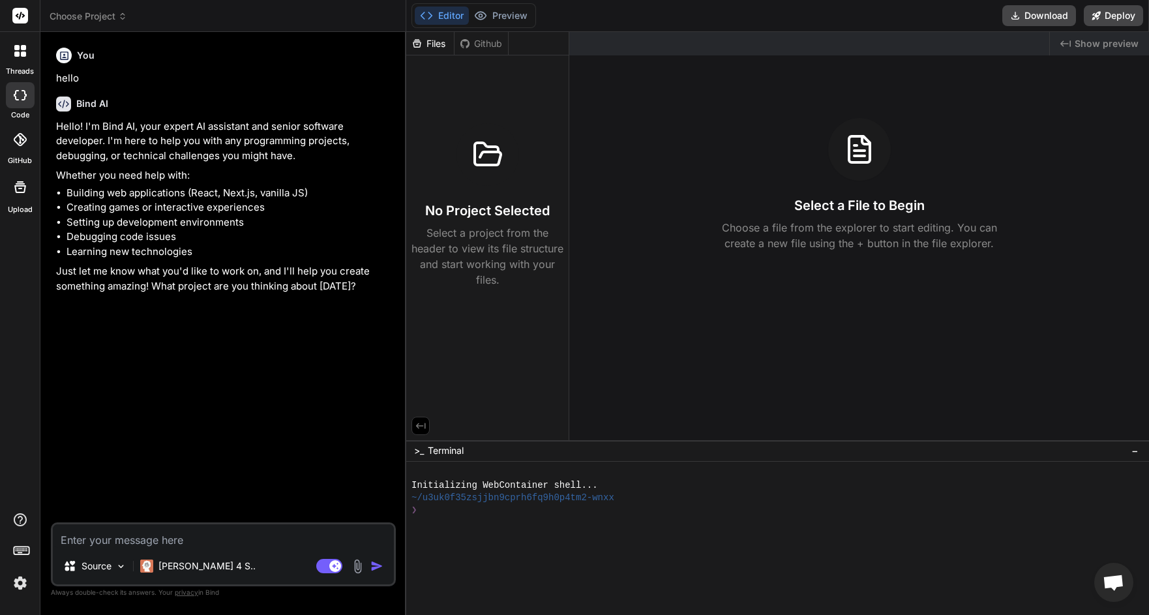
click at [97, 14] on span "Choose Project" at bounding box center [89, 16] width 78 height 13
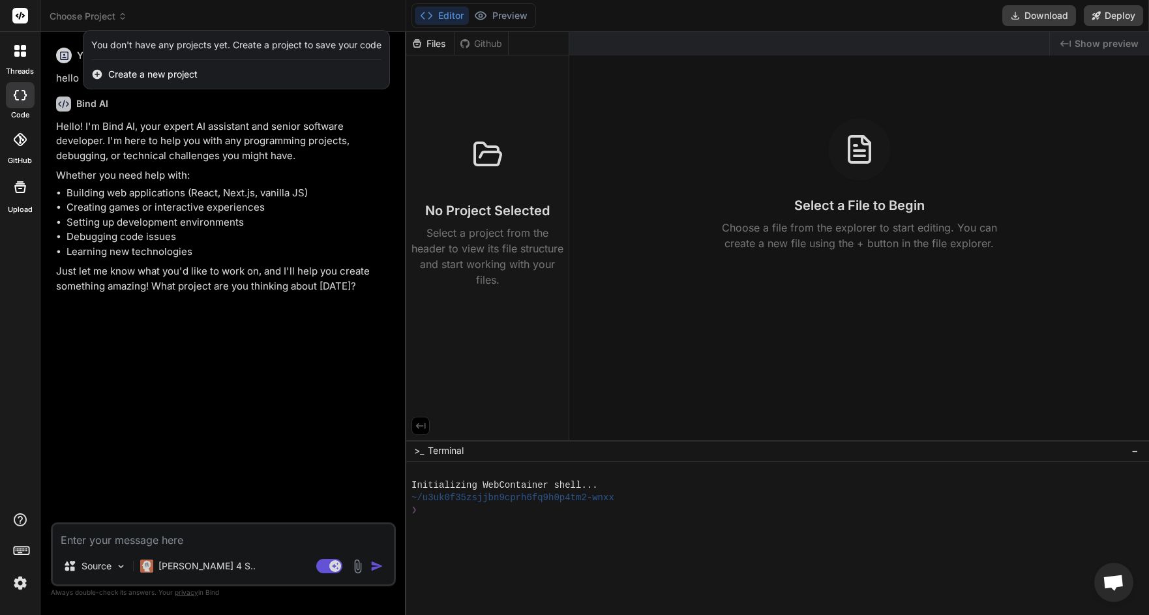
click at [21, 142] on icon at bounding box center [19, 139] width 13 height 13
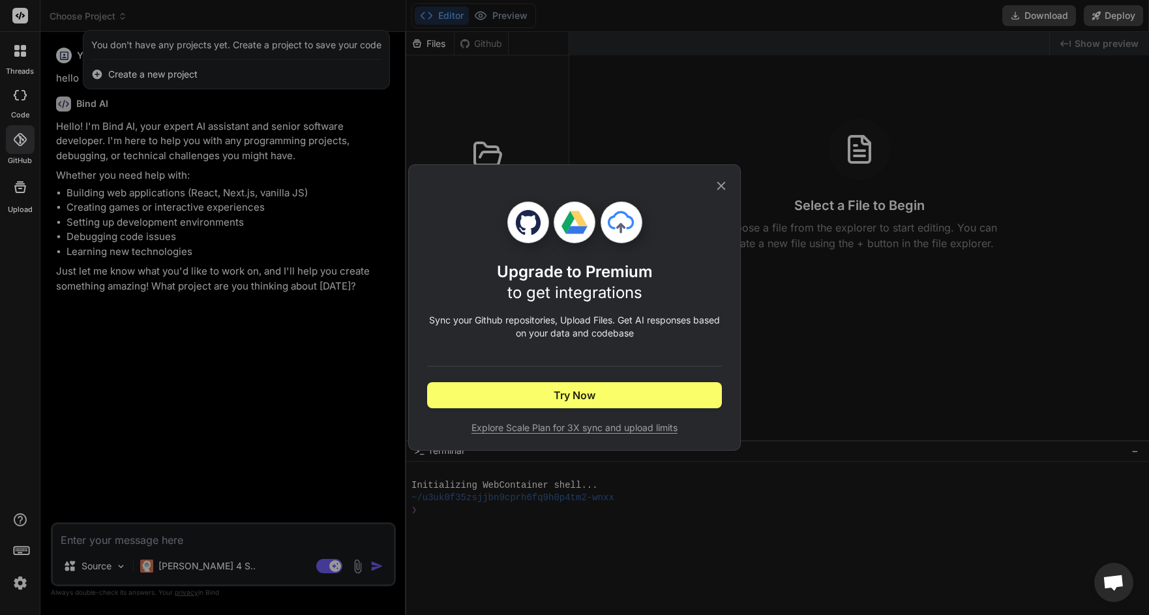
click at [525, 220] on icon at bounding box center [528, 222] width 26 height 26
click at [580, 389] on span "Try Now" at bounding box center [575, 395] width 42 height 16
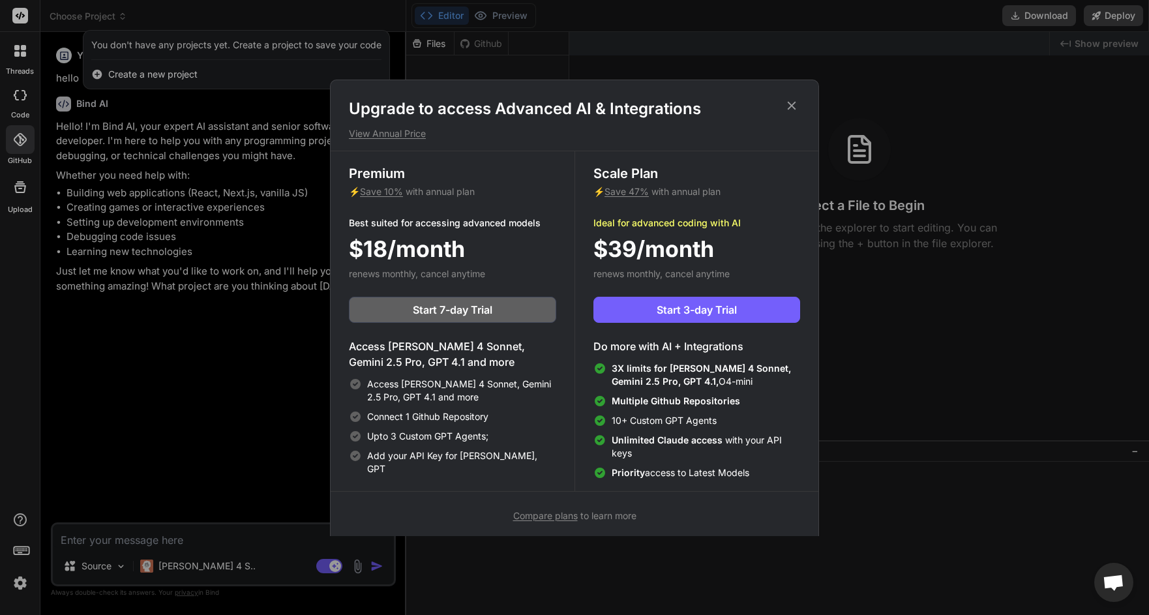
click at [790, 103] on icon at bounding box center [791, 105] width 14 height 14
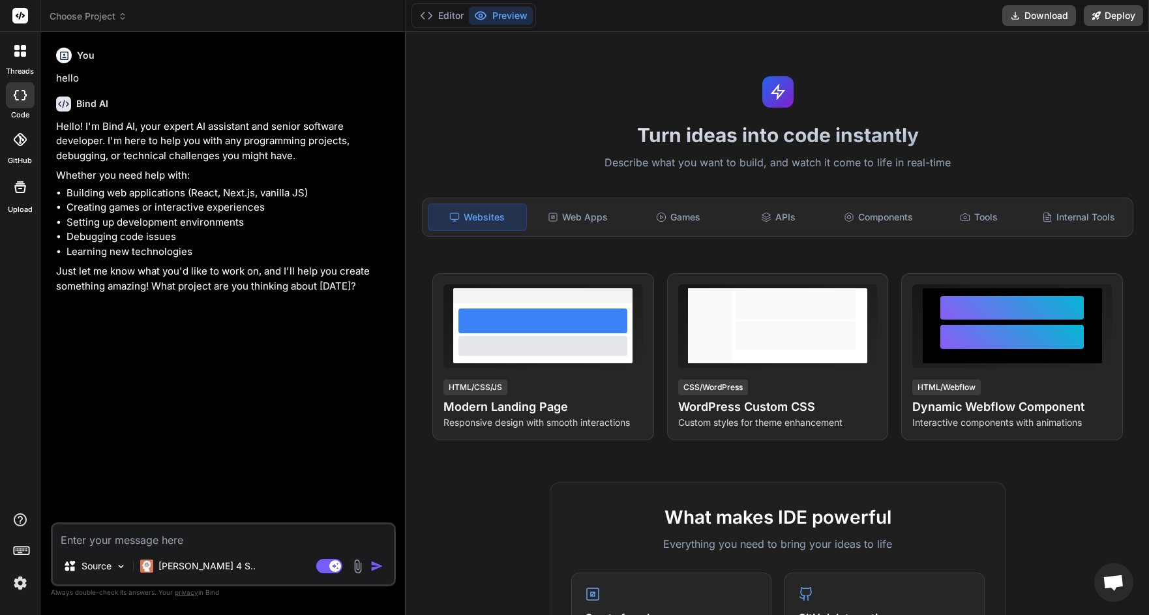
click at [17, 589] on img at bounding box center [20, 583] width 22 height 22
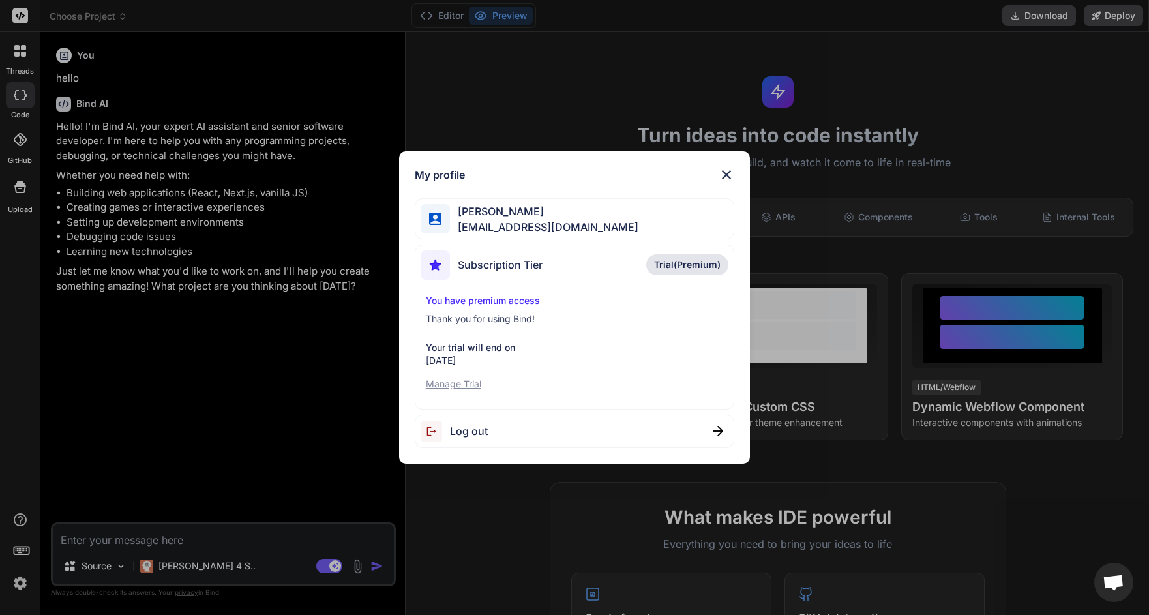
click at [524, 267] on span "Subscription Tier" at bounding box center [500, 265] width 85 height 16
click at [724, 171] on img at bounding box center [727, 175] width 16 height 16
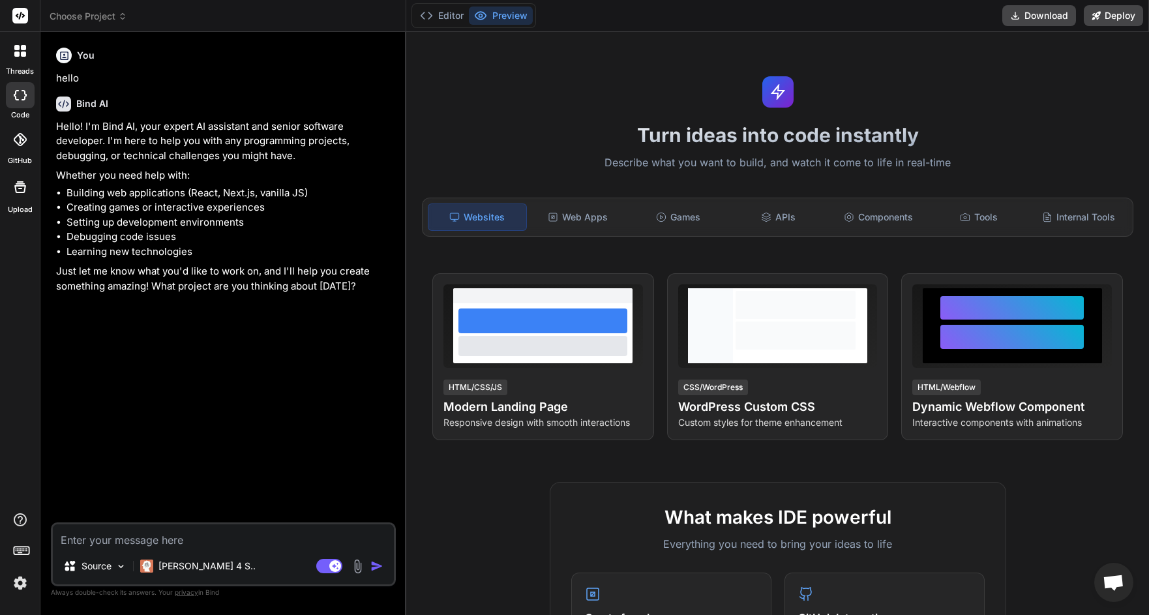
click at [12, 138] on div at bounding box center [20, 139] width 29 height 29
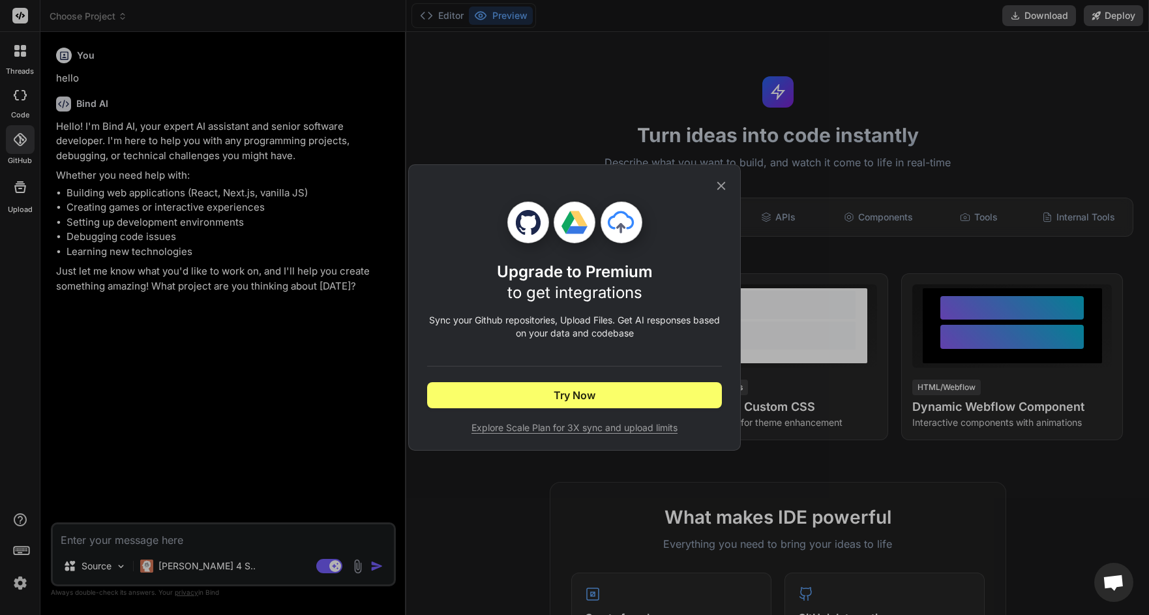
click at [644, 425] on span "Explore Scale Plan for 3X sync and upload limits" at bounding box center [574, 427] width 295 height 13
click at [94, 565] on div "Upgrade to Premium to get integrations Sync your Github repositories, Upload Fi…" at bounding box center [574, 307] width 1149 height 615
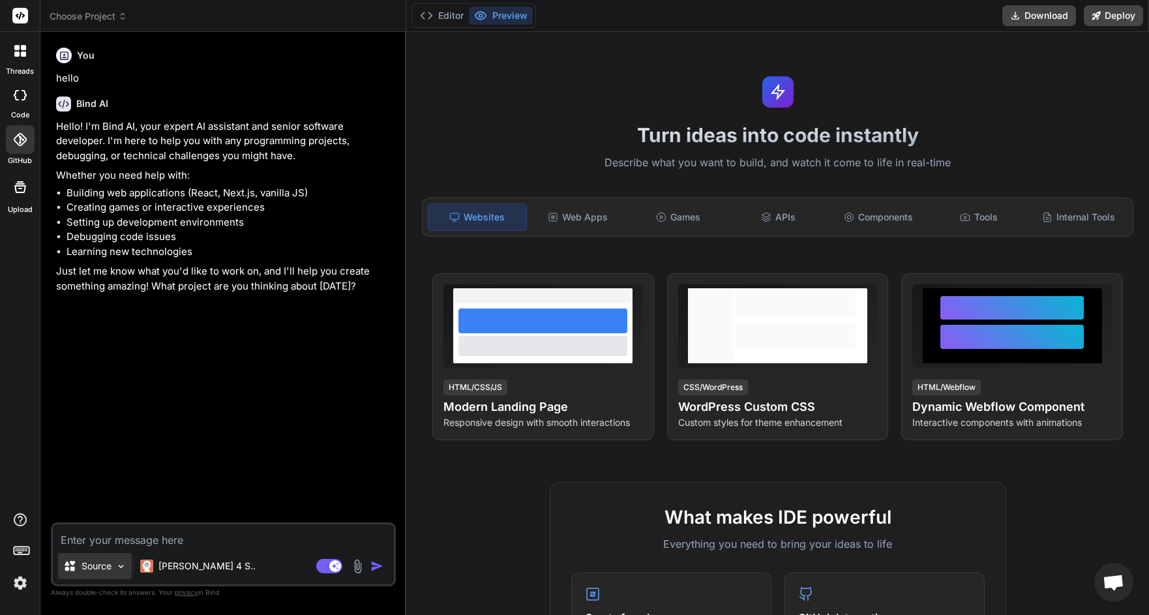
click at [95, 565] on p "Source" at bounding box center [97, 565] width 30 height 13
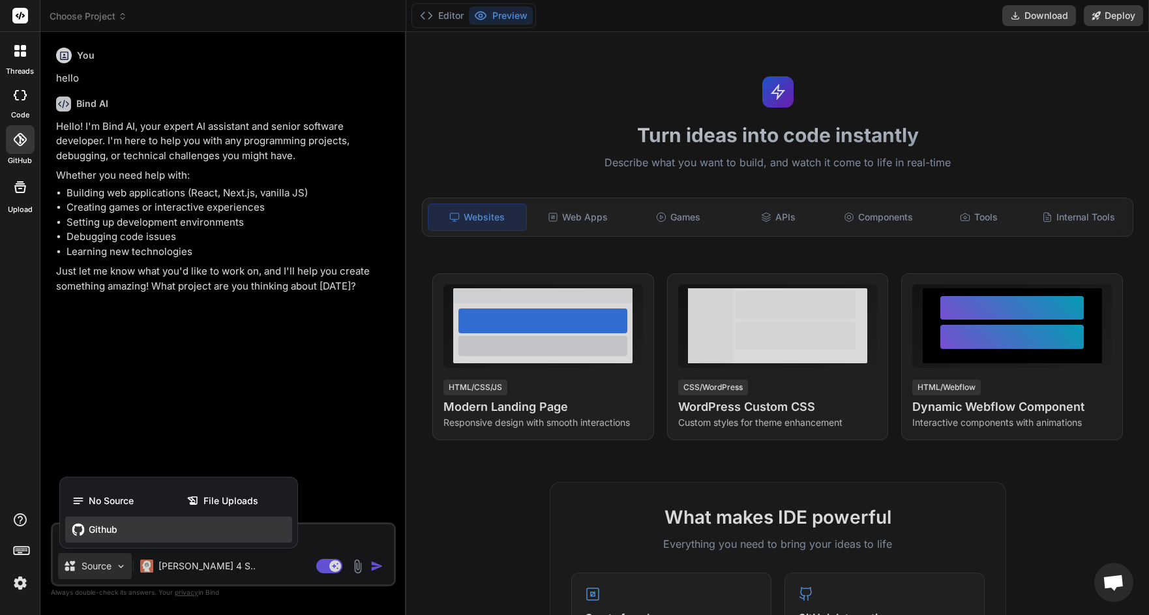
click at [103, 526] on span "Github" at bounding box center [103, 529] width 29 height 13
type textarea "x"
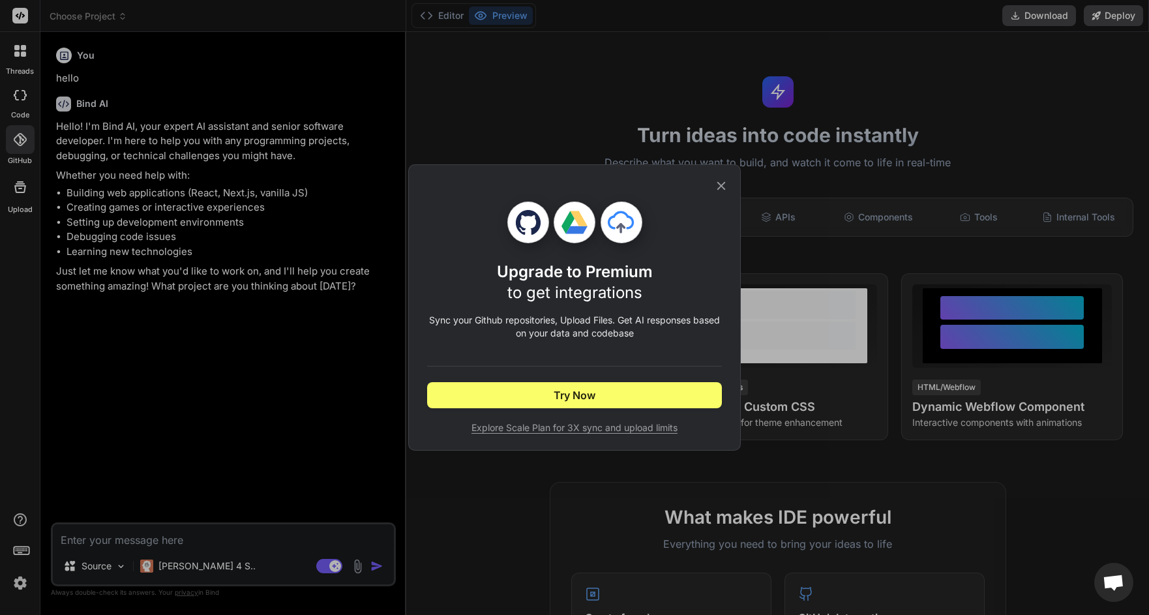
click at [715, 190] on icon at bounding box center [721, 186] width 14 height 14
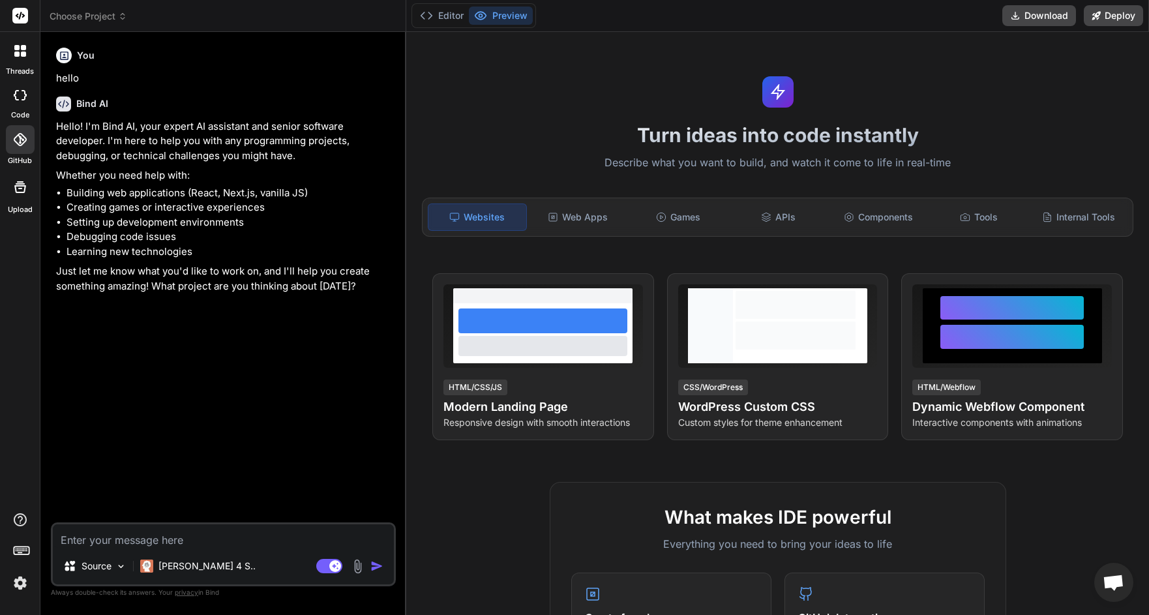
click at [22, 20] on rect at bounding box center [20, 16] width 16 height 16
click at [76, 15] on span "Choose Project" at bounding box center [89, 16] width 78 height 13
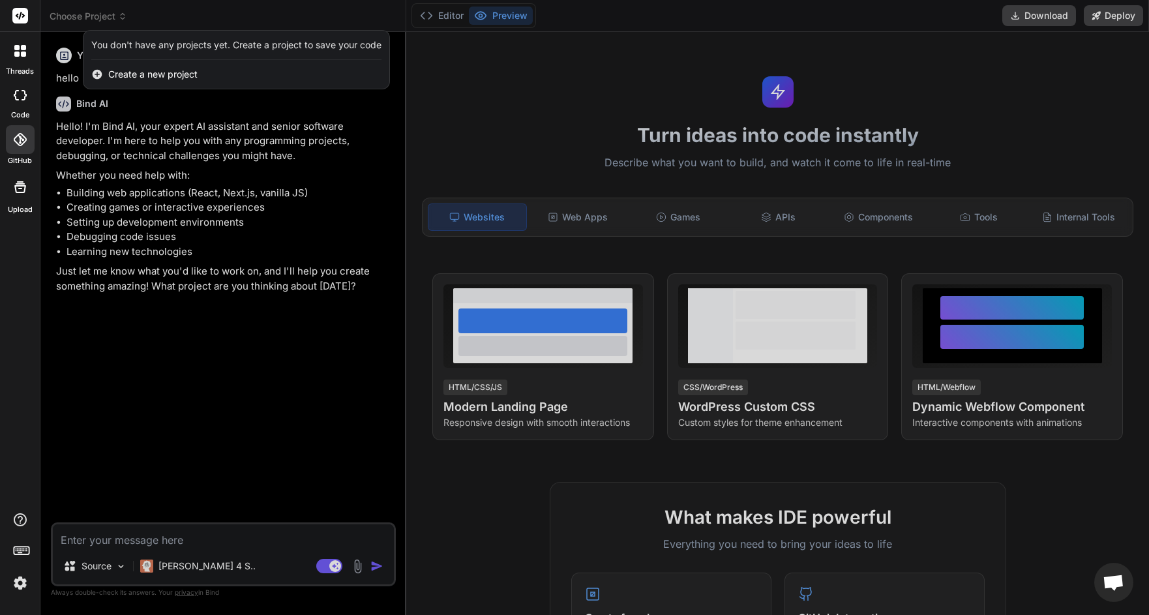
click at [155, 74] on span "Create a new project" at bounding box center [152, 74] width 89 height 13
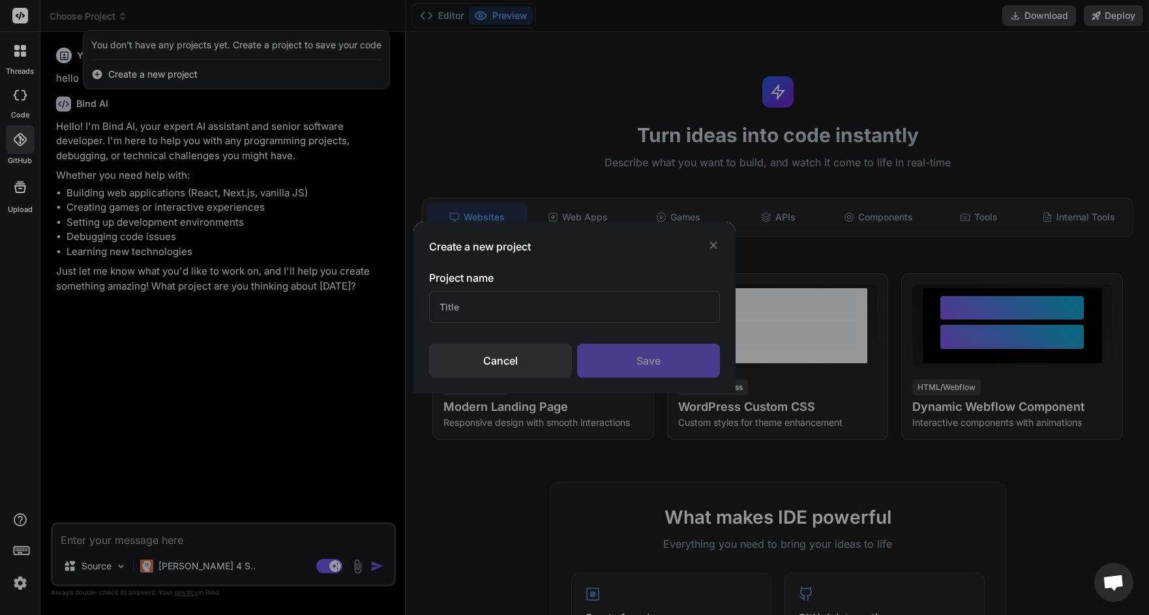
click at [806, 345] on div "Create a new project Project name Cancel Save" at bounding box center [574, 307] width 1149 height 615
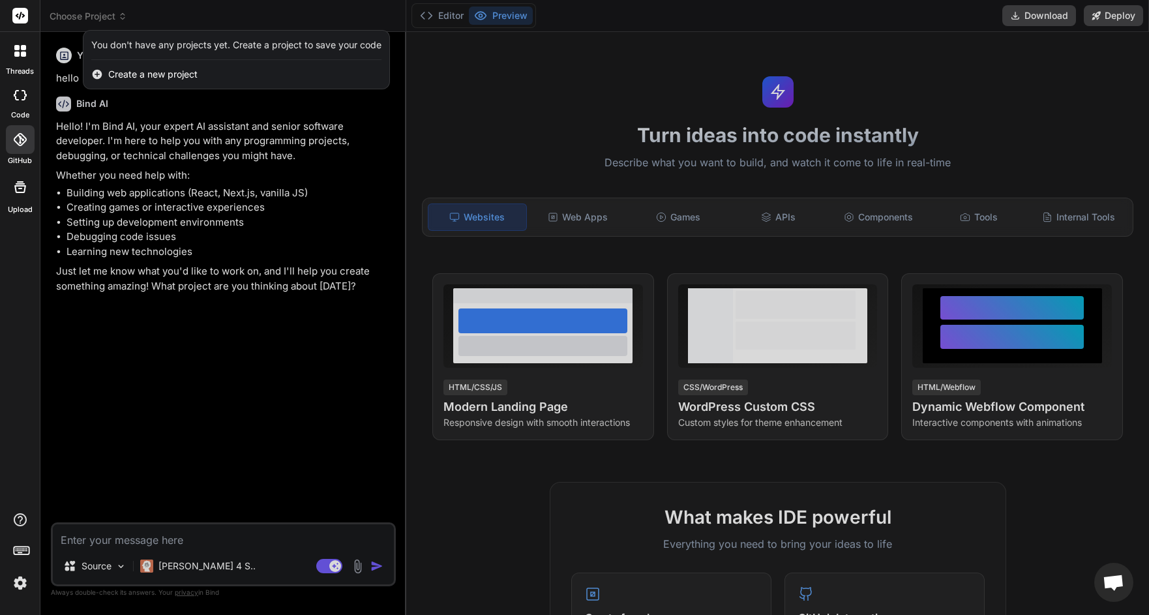
click at [138, 74] on span "Create a new project" at bounding box center [152, 74] width 89 height 13
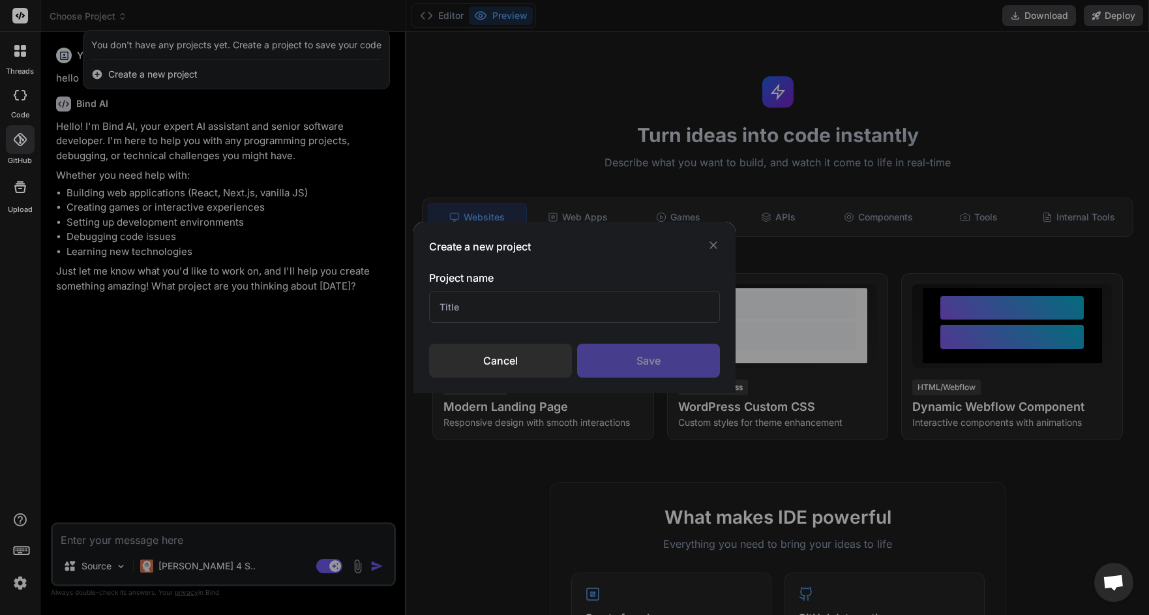
click at [480, 305] on input "text" at bounding box center [574, 307] width 290 height 32
type input "CodeFoundry"
click at [642, 361] on div "Save" at bounding box center [648, 361] width 143 height 34
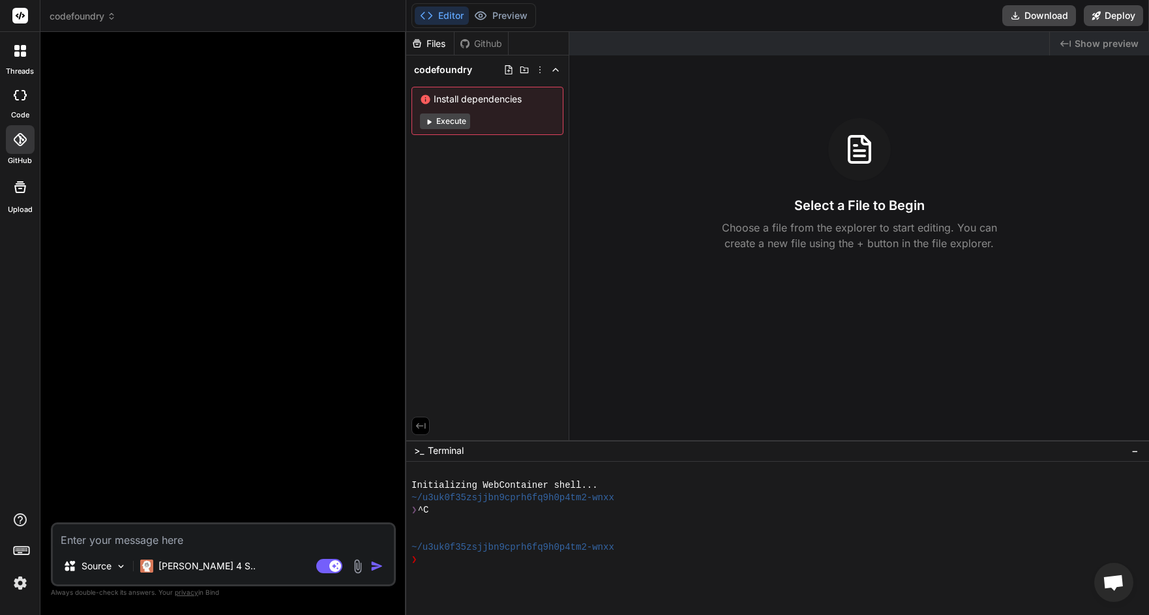
click at [481, 45] on div "Github" at bounding box center [480, 43] width 53 height 13
click at [27, 143] on div at bounding box center [20, 139] width 29 height 29
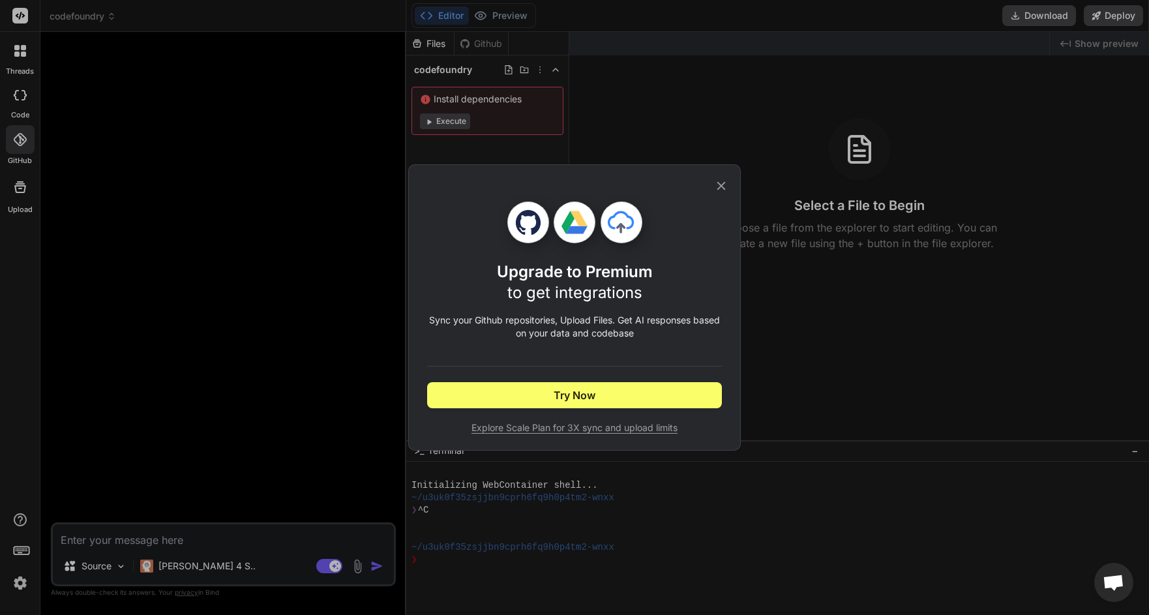
click at [724, 190] on icon at bounding box center [721, 186] width 14 height 14
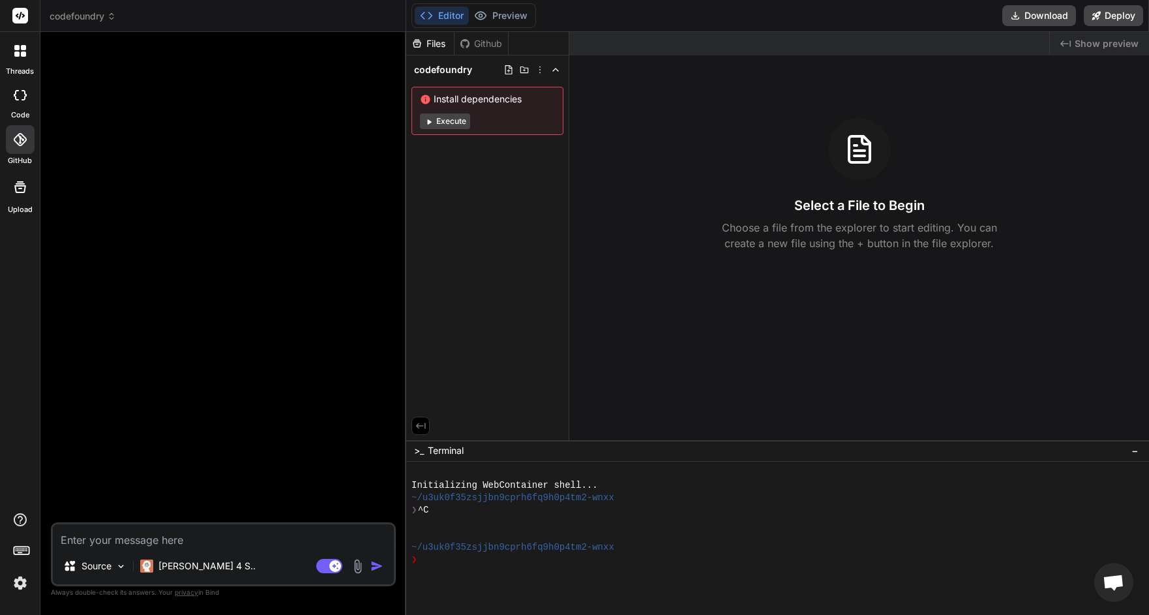
click at [20, 48] on icon at bounding box center [20, 51] width 12 height 12
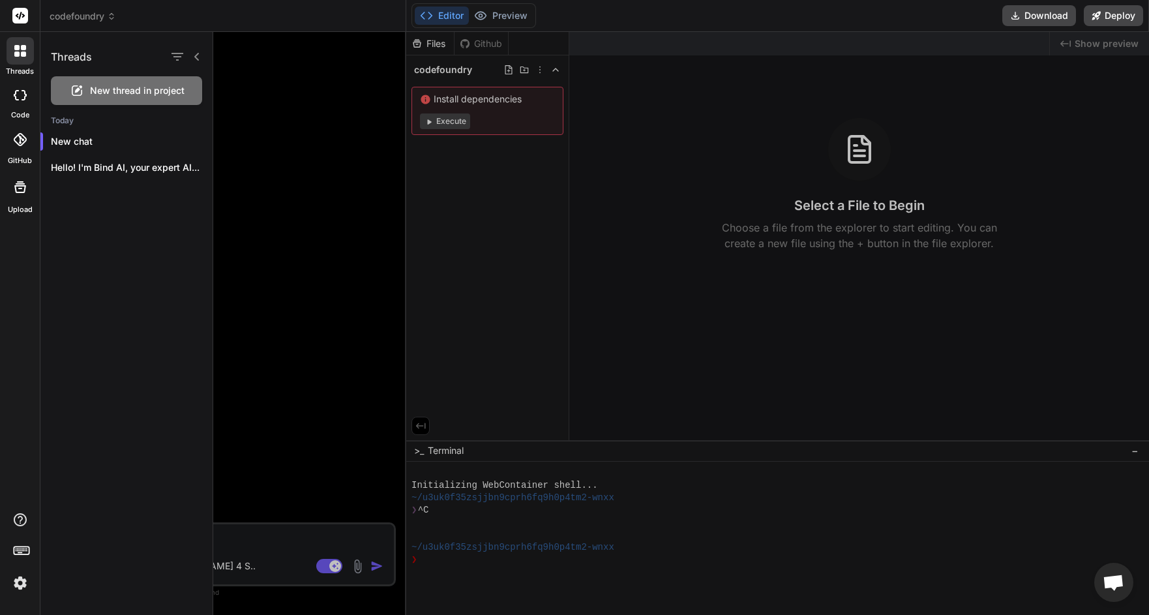
click at [22, 90] on icon at bounding box center [24, 95] width 5 height 10
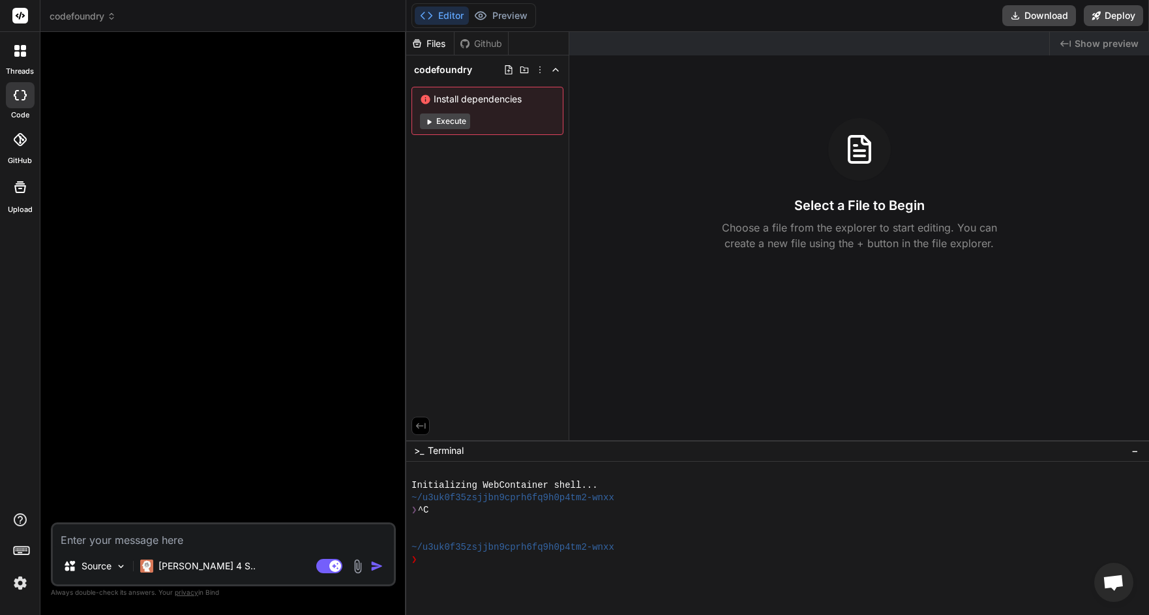
click at [20, 136] on icon at bounding box center [20, 139] width 13 height 13
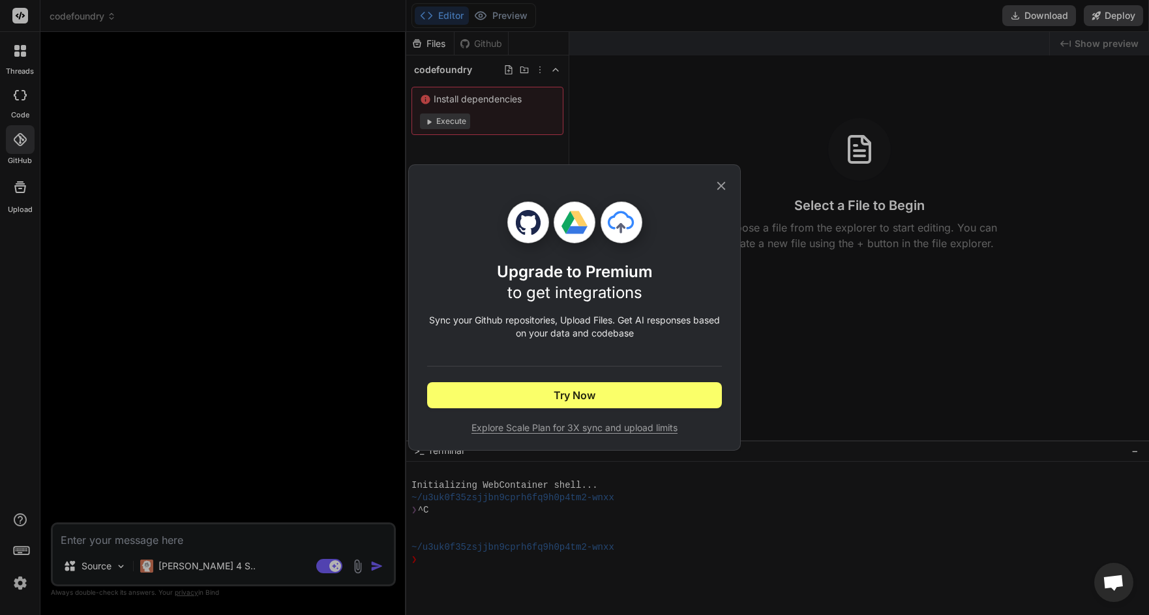
click at [20, 194] on div "Upgrade to Premium to get integrations Sync your Github repositories, Upload Fi…" at bounding box center [574, 307] width 1149 height 615
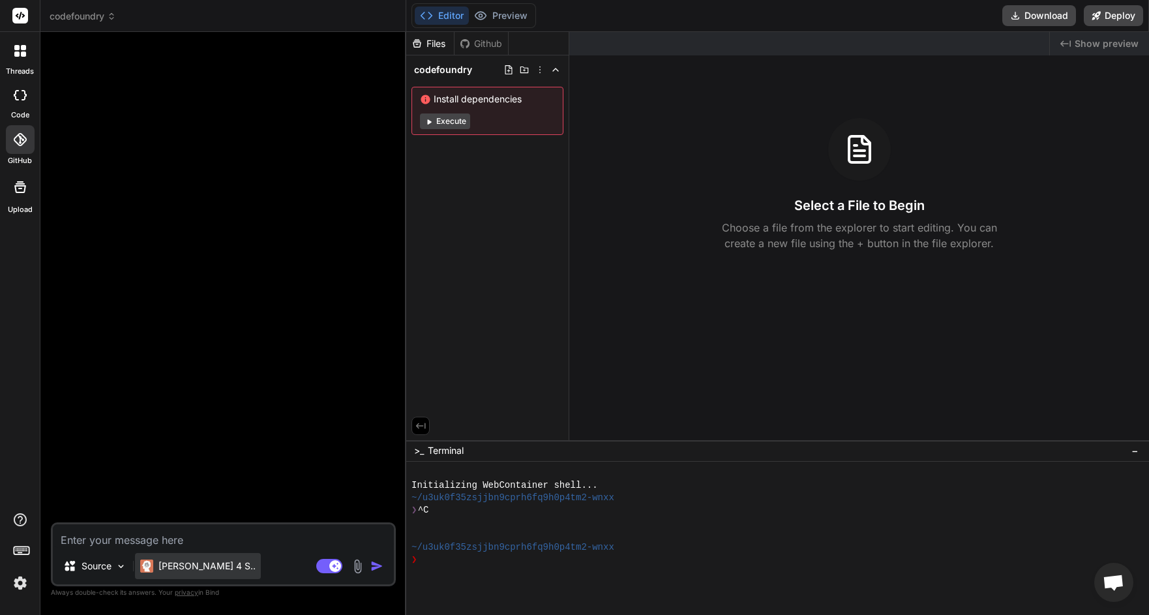
click at [185, 565] on p "[PERSON_NAME] 4 S.." at bounding box center [206, 565] width 97 height 13
click at [103, 560] on p "Source" at bounding box center [97, 565] width 30 height 13
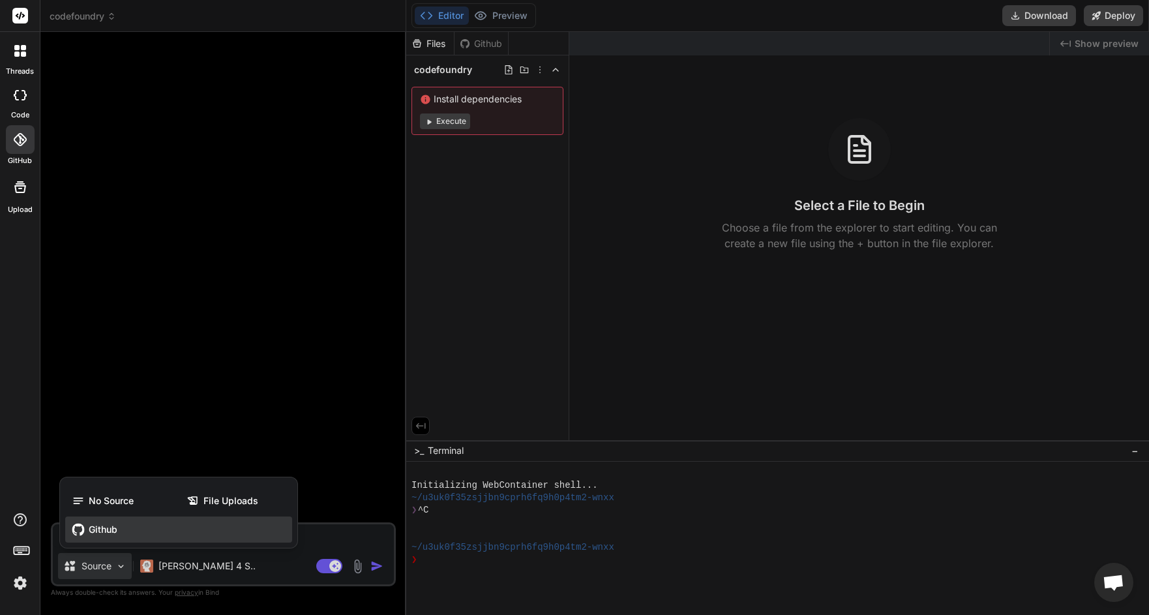
click at [116, 528] on span "Github" at bounding box center [103, 529] width 29 height 13
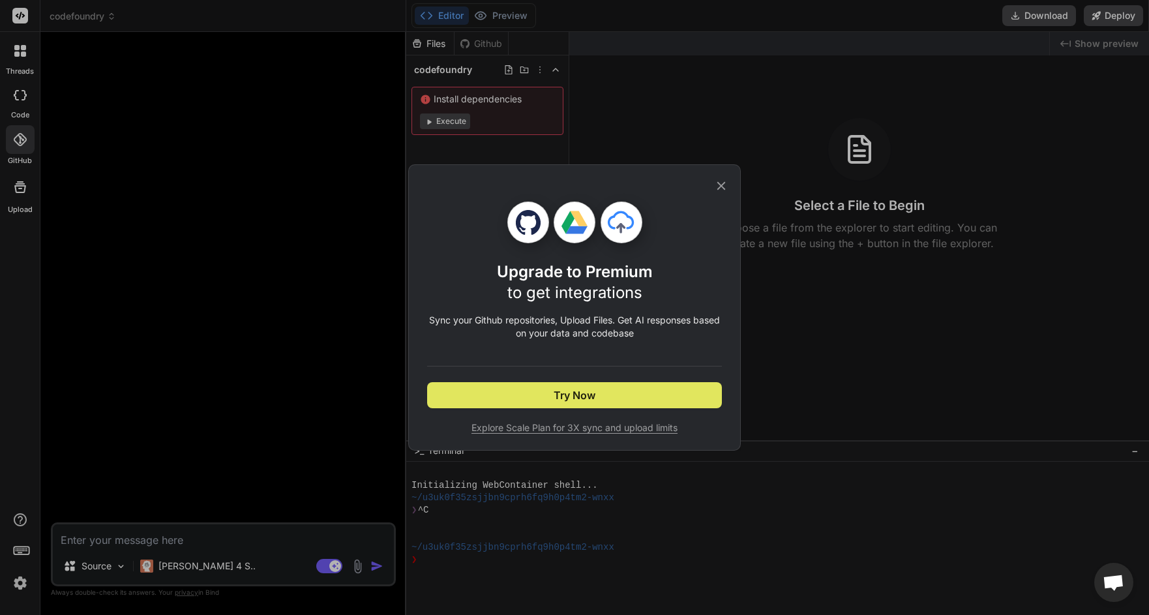
click at [572, 394] on span "Try Now" at bounding box center [575, 395] width 42 height 16
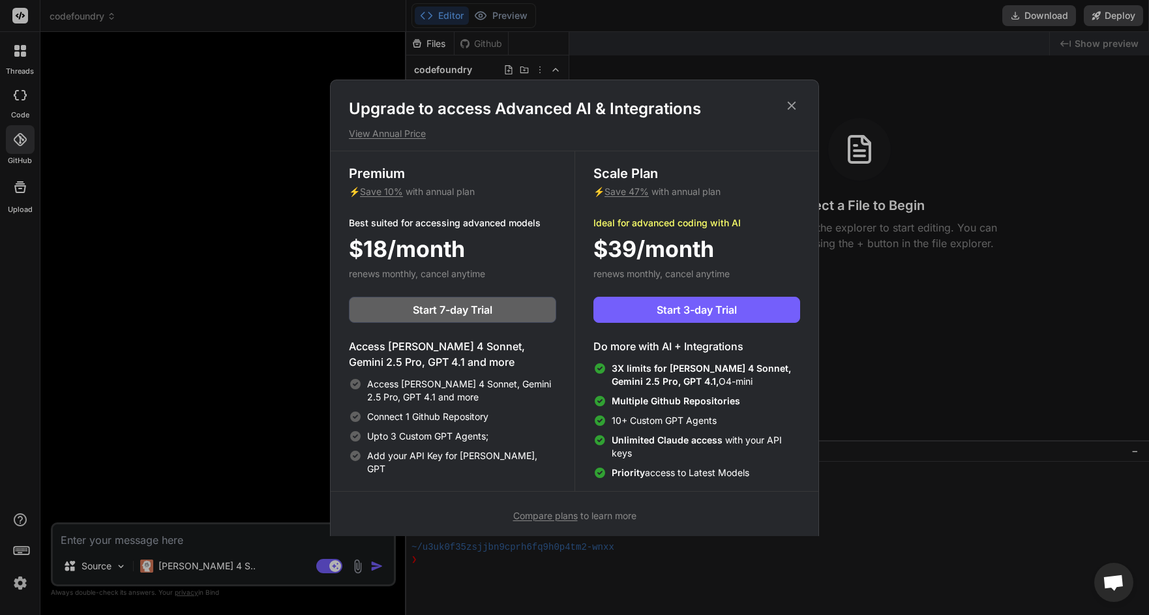
scroll to position [6, 0]
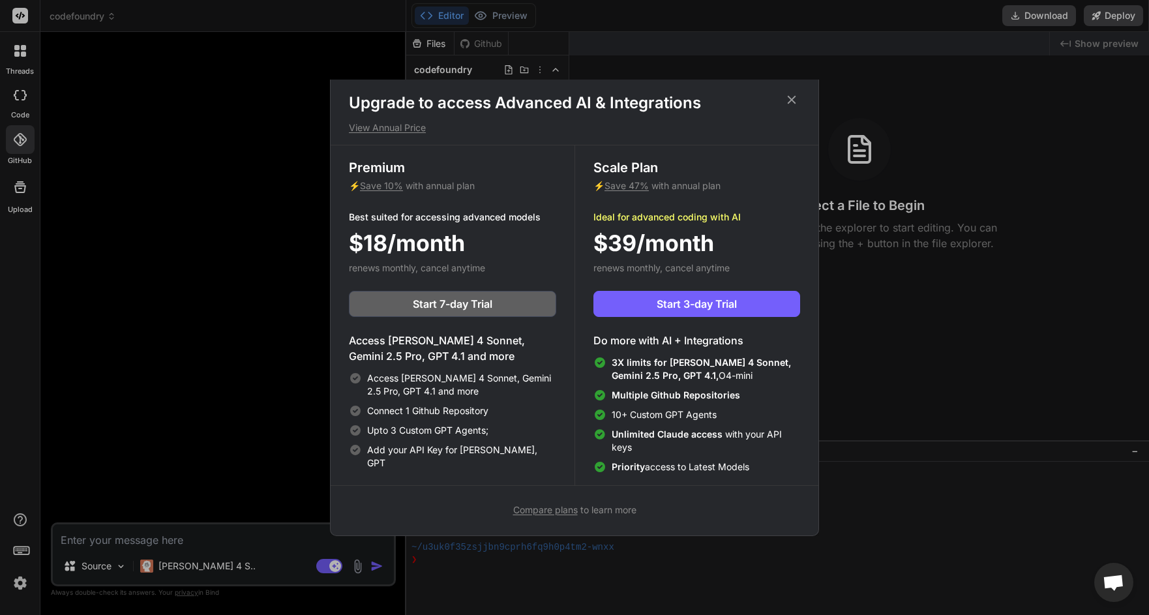
click at [797, 98] on icon at bounding box center [791, 100] width 14 height 14
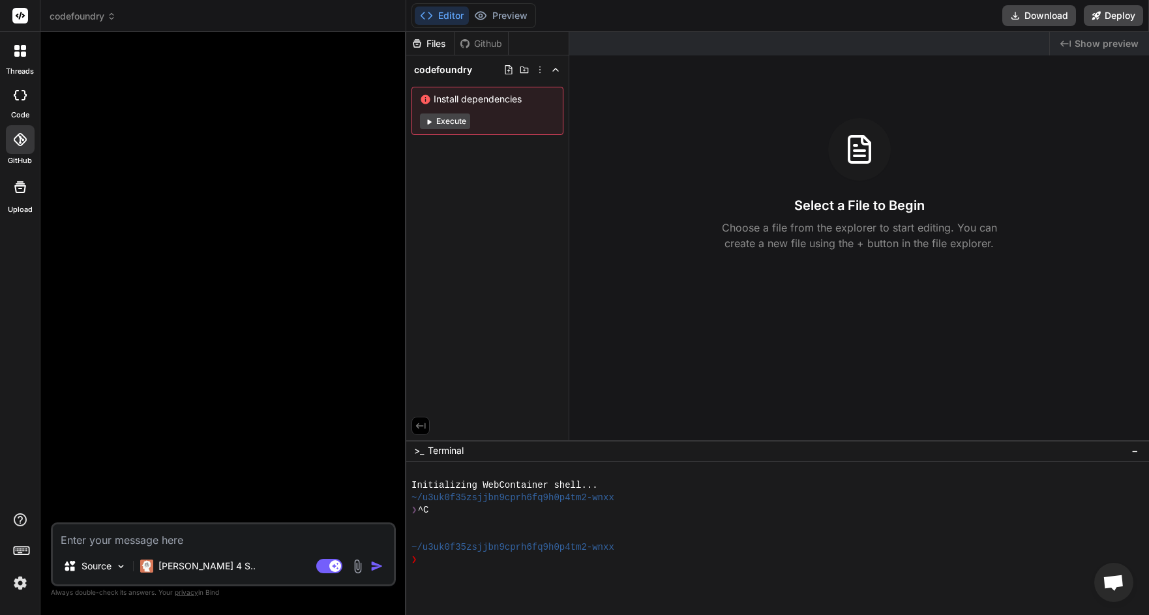
click at [16, 586] on img at bounding box center [20, 583] width 22 height 22
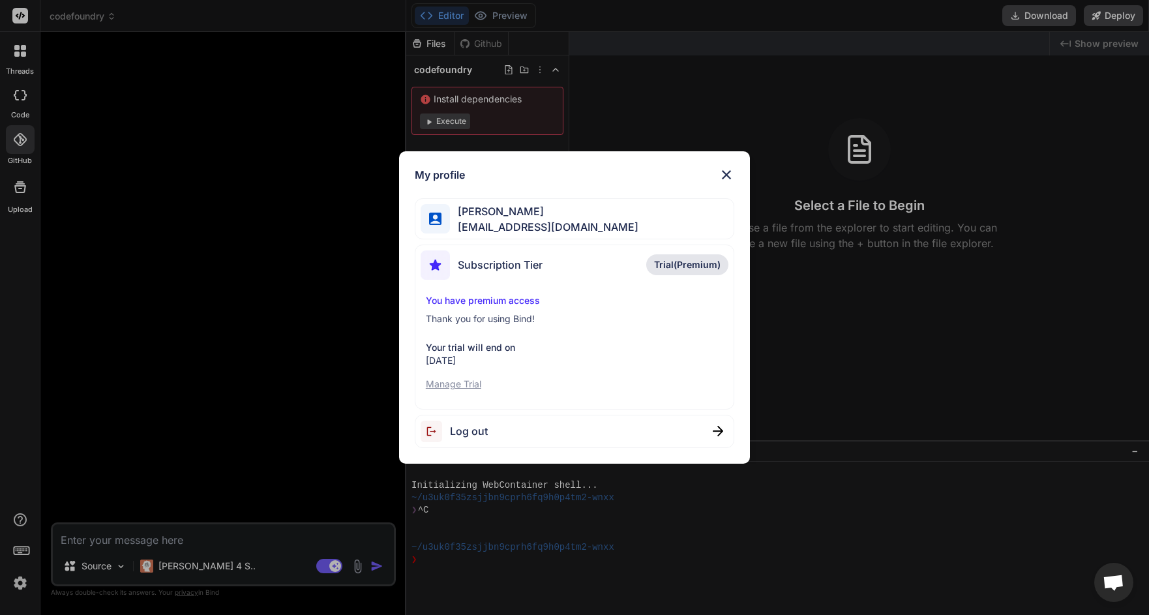
click at [687, 259] on span "Trial(Premium)" at bounding box center [687, 264] width 67 height 13
click at [525, 264] on span "Subscription Tier" at bounding box center [500, 265] width 85 height 16
click at [473, 382] on p "Manage Trial" at bounding box center [574, 384] width 297 height 13
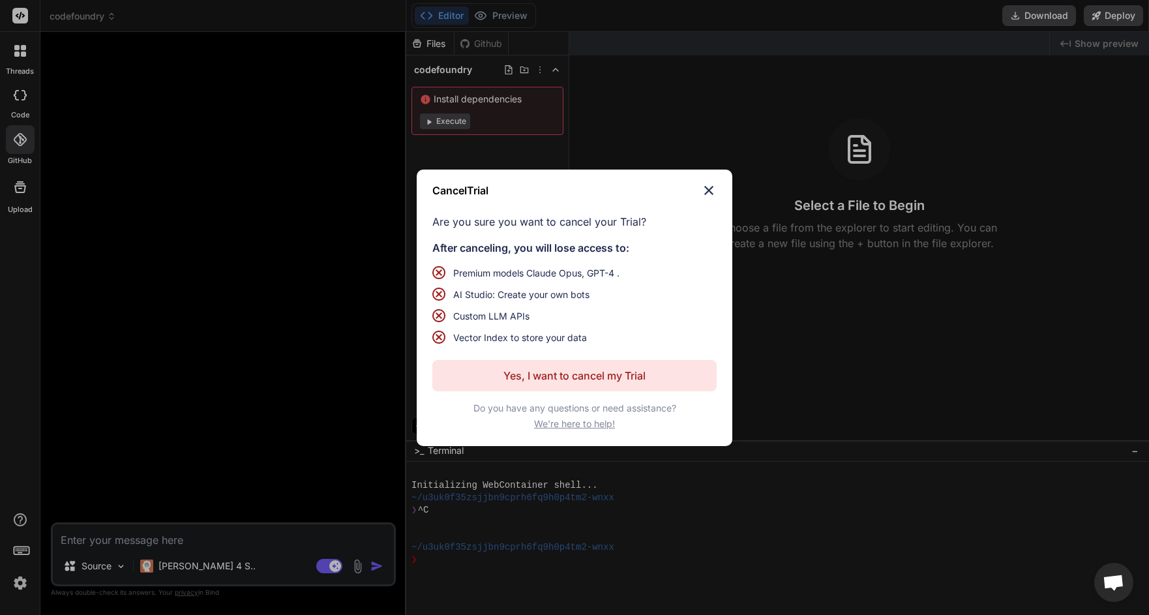
click at [573, 374] on p "Yes, I want to cancel my Trial" at bounding box center [574, 376] width 142 height 16
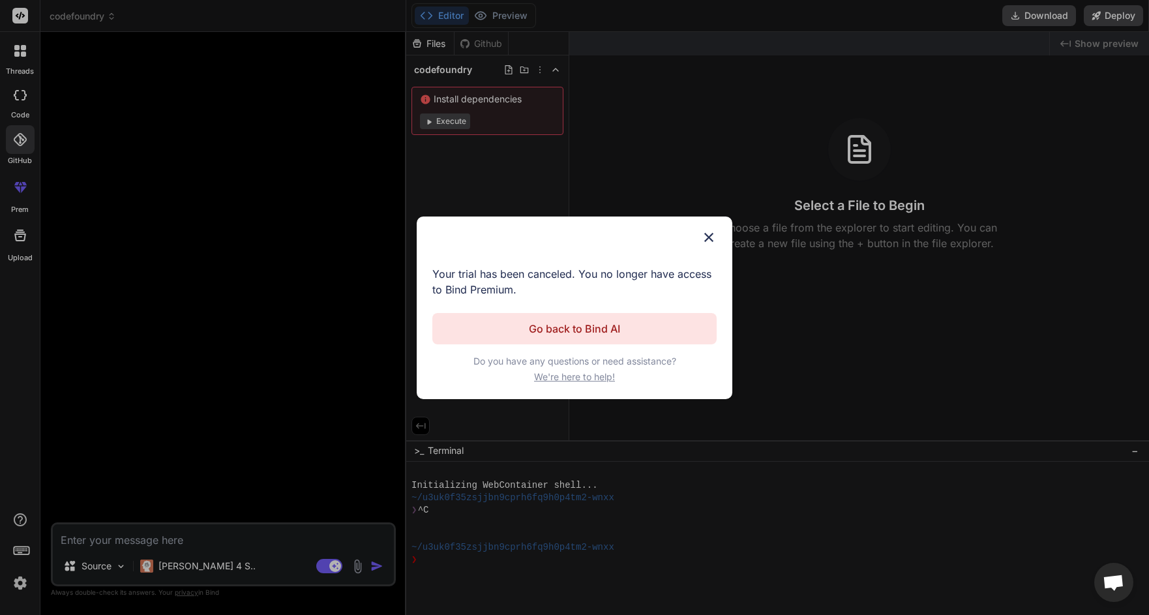
click at [710, 237] on img at bounding box center [709, 238] width 16 height 16
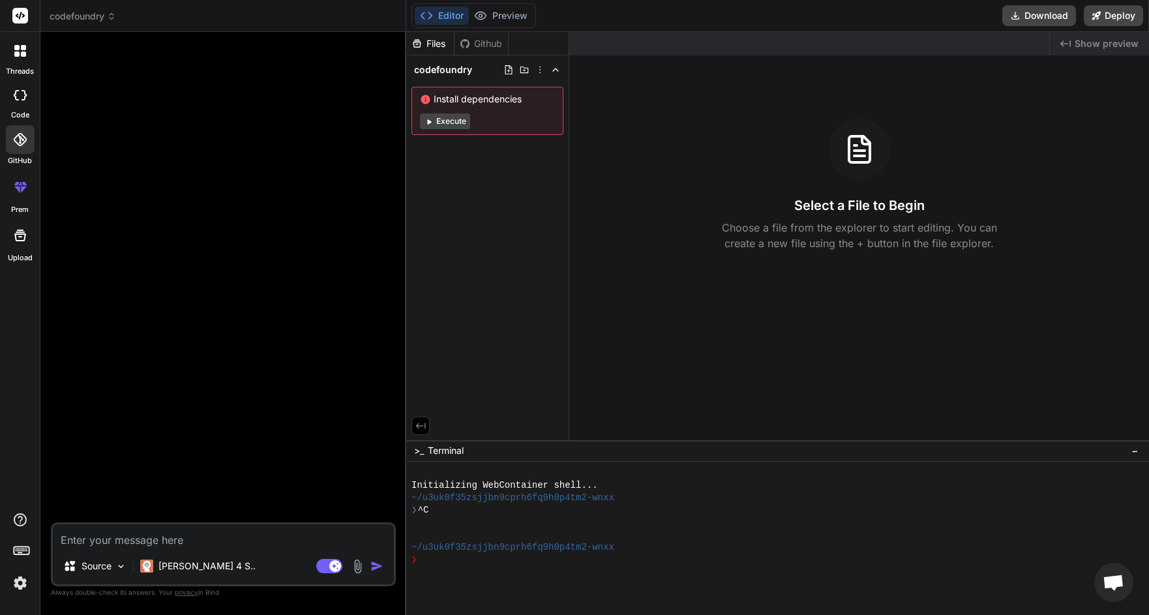
click at [450, 118] on button "Execute" at bounding box center [445, 121] width 50 height 16
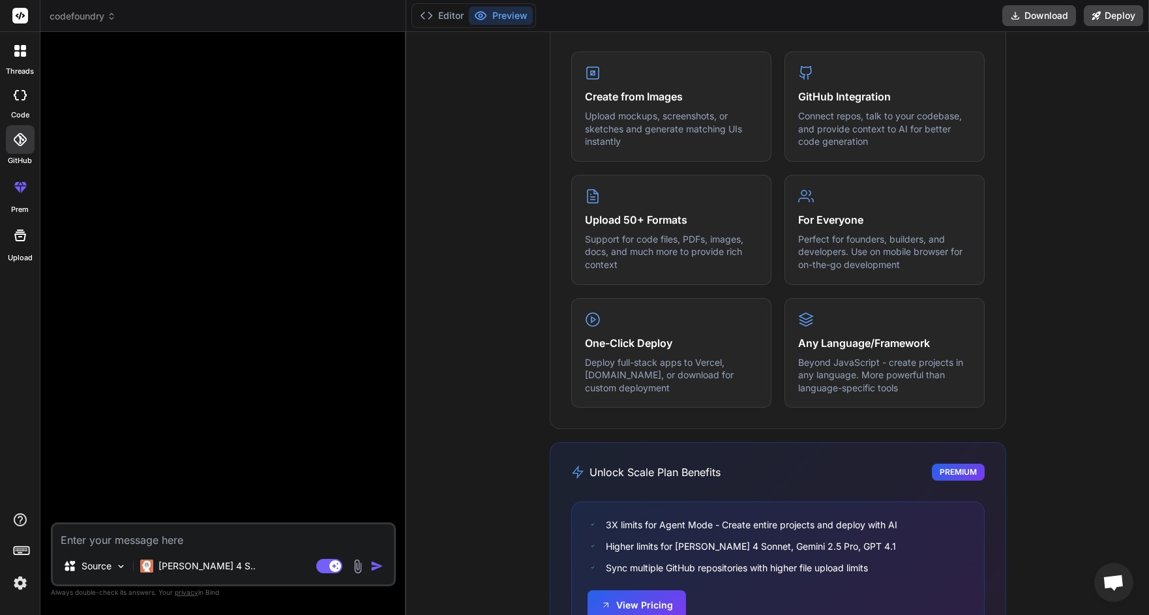
scroll to position [149, 0]
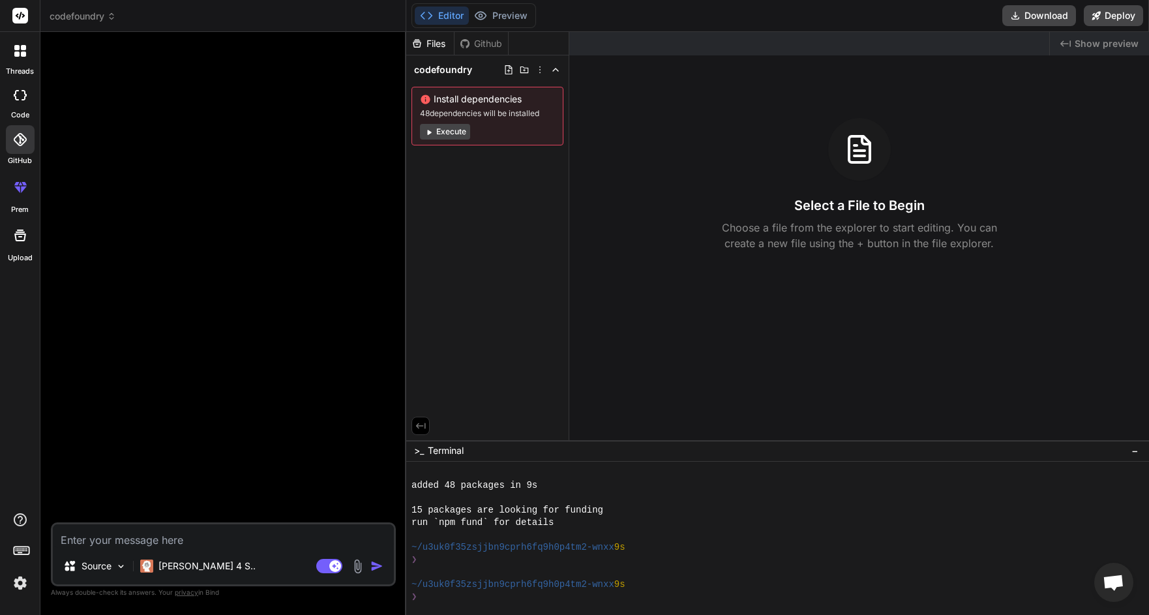
click at [446, 132] on button "Execute" at bounding box center [445, 132] width 50 height 16
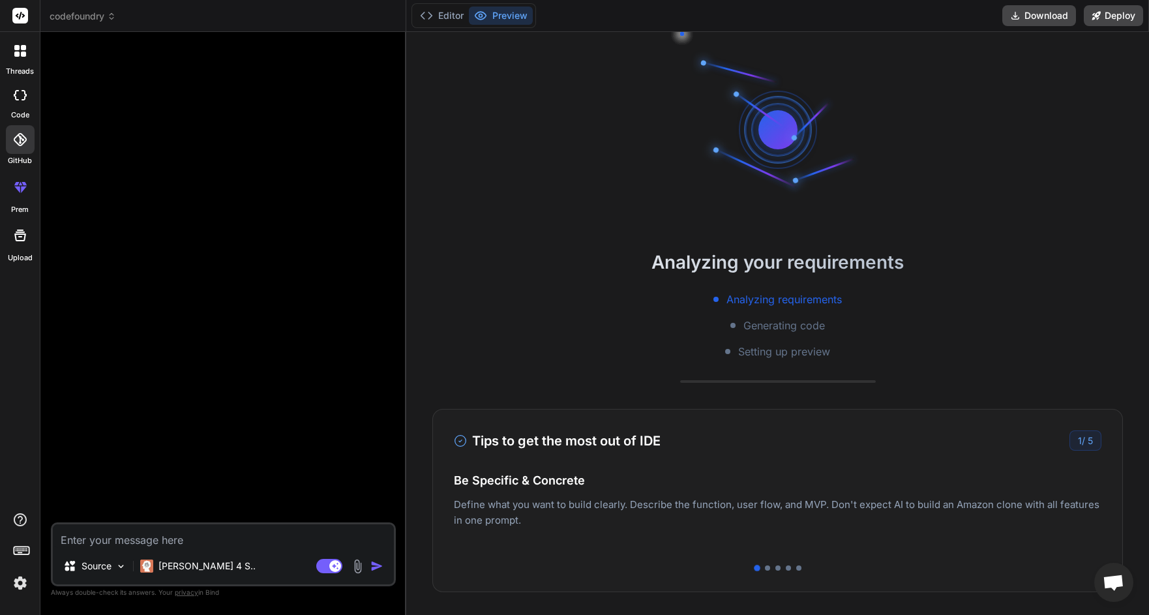
scroll to position [297, 0]
type textarea "x"
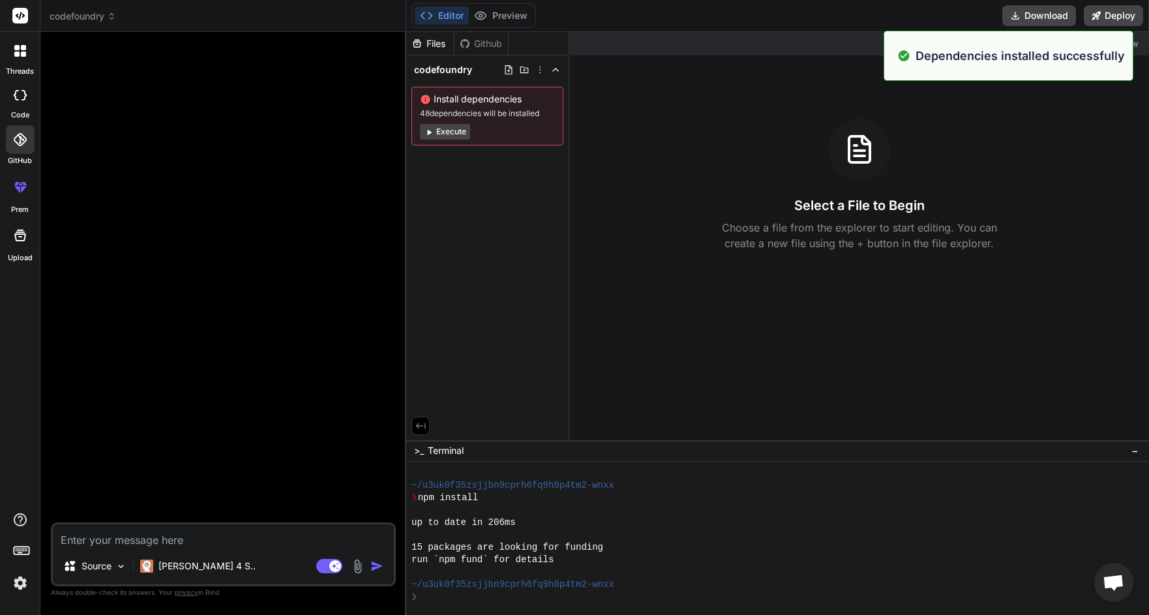
scroll to position [335, 0]
